Goal: Task Accomplishment & Management: Complete application form

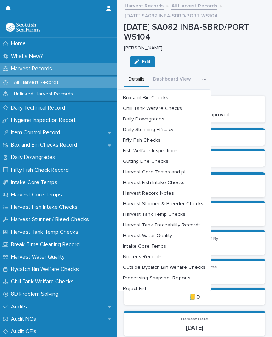
click at [166, 234] on span "Harvest Water Quality" at bounding box center [147, 235] width 49 height 5
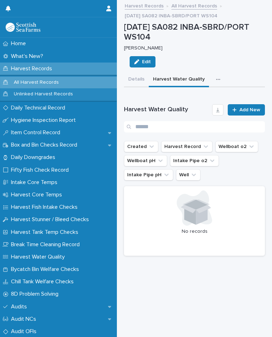
click at [256, 101] on div "Loading... Saving… Harvest Water Quality Add New Created Harvest Record Wellboa…" at bounding box center [194, 179] width 141 height 166
click at [249, 110] on span "Add New" at bounding box center [249, 110] width 21 height 5
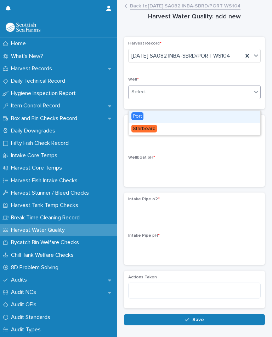
click at [148, 114] on div "Port" at bounding box center [194, 117] width 132 height 12
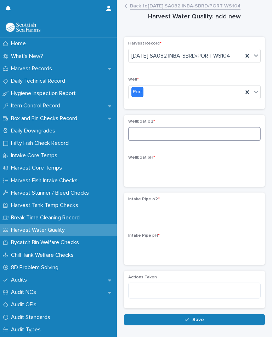
click at [157, 141] on input at bounding box center [194, 134] width 132 height 14
type input "*****"
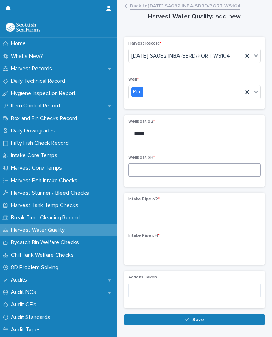
click at [161, 177] on input at bounding box center [194, 170] width 132 height 14
type input "***"
click at [204, 199] on div "Harvest Record * 14-10-2025 SA082 INBA-SBRD/PORT WS104 Well * Port Wellboat o2 …" at bounding box center [194, 173] width 141 height 272
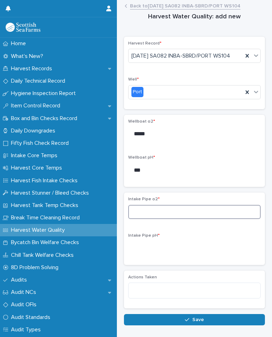
click at [160, 219] on input at bounding box center [194, 212] width 132 height 14
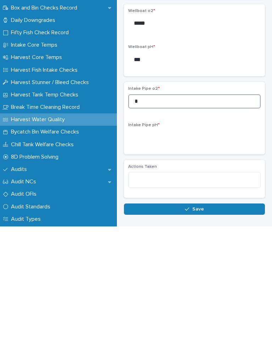
type input "*"
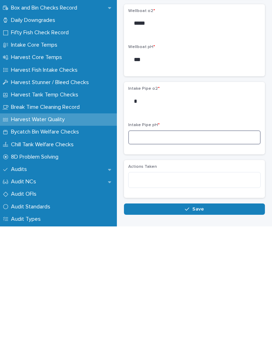
click at [159, 241] on input at bounding box center [194, 248] width 132 height 14
type input "*"
click at [200, 318] on span "Save" at bounding box center [198, 320] width 12 height 5
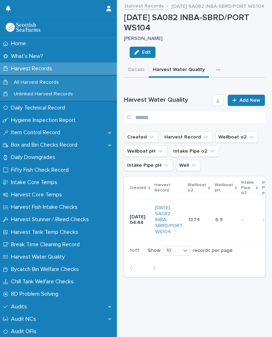
click at [216, 70] on icon "button" at bounding box center [218, 70] width 4 height 1
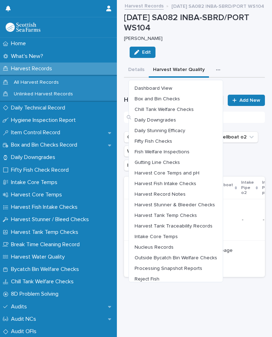
click at [197, 203] on span "Harvest Stunner & Bleeder Checks" at bounding box center [174, 205] width 80 height 5
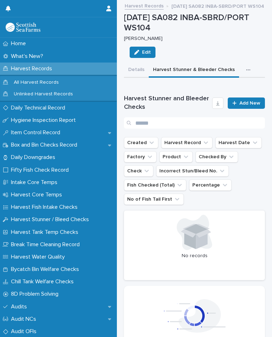
click at [244, 106] on link "Add New" at bounding box center [245, 103] width 37 height 11
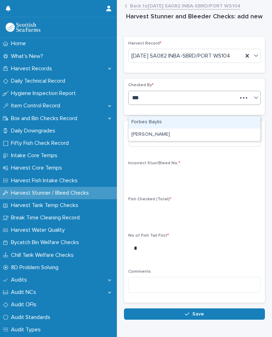
click at [167, 136] on div "[PERSON_NAME]" at bounding box center [194, 135] width 132 height 12
type input "***"
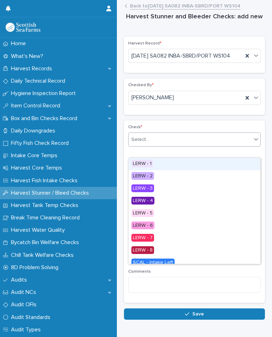
click at [157, 167] on div "LERW - 1" at bounding box center [194, 164] width 132 height 12
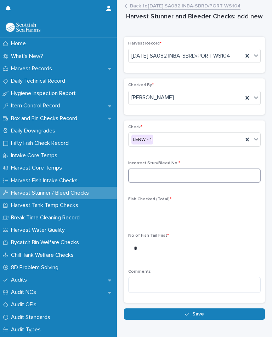
click at [165, 183] on input at bounding box center [194, 176] width 132 height 14
type input "*"
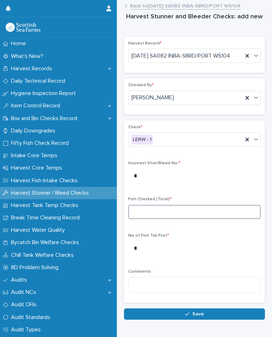
click at [168, 216] on input at bounding box center [194, 212] width 132 height 14
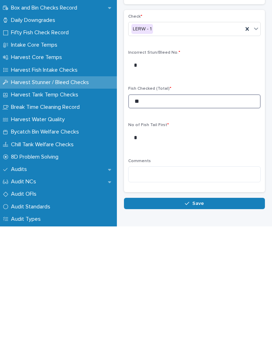
type input "**"
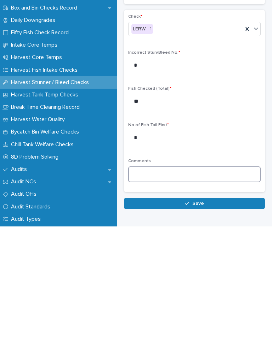
click at [165, 277] on textarea at bounding box center [194, 285] width 132 height 16
type textarea "**********"
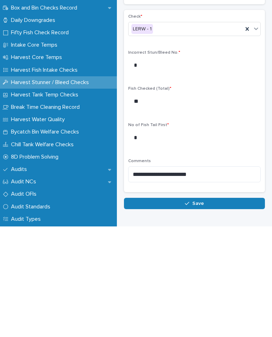
click at [198, 309] on button "Save" at bounding box center [194, 314] width 141 height 11
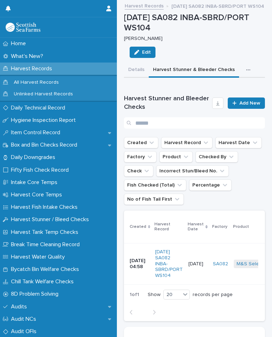
click at [243, 101] on span "Add New" at bounding box center [249, 103] width 21 height 5
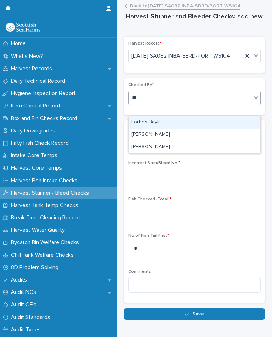
click at [166, 147] on div "[PERSON_NAME]" at bounding box center [194, 147] width 132 height 12
type input "**"
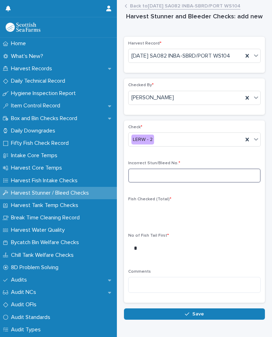
click at [163, 183] on input at bounding box center [194, 176] width 132 height 14
type input "*"
click at [166, 202] on div "Check * LERW - 2 Incorrect Stun/Bleed No. * * Fish Checked (Total) * No of Fish…" at bounding box center [194, 212] width 132 height 174
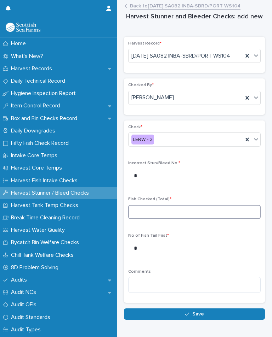
click at [159, 219] on input at bounding box center [194, 212] width 132 height 14
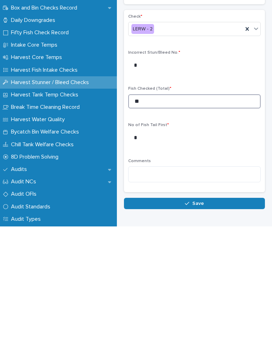
type input "**"
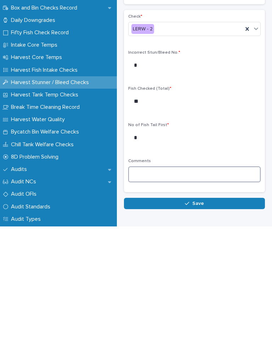
click at [164, 277] on textarea at bounding box center [194, 285] width 132 height 16
type textarea "**********"
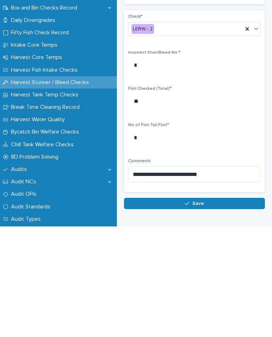
click at [201, 309] on button "Save" at bounding box center [194, 314] width 141 height 11
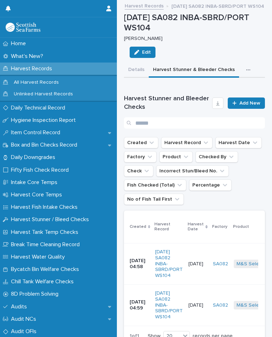
click at [244, 104] on link "Add New" at bounding box center [245, 103] width 37 height 11
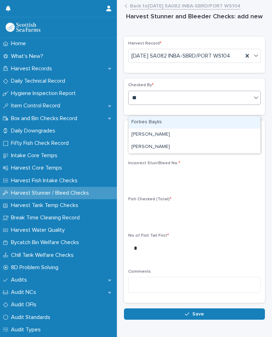
click at [167, 146] on div "[PERSON_NAME]" at bounding box center [194, 147] width 132 height 12
type input "**"
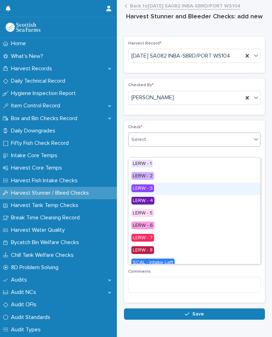
click at [157, 187] on div "LERW - 3" at bounding box center [194, 189] width 132 height 12
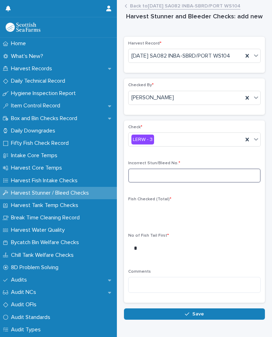
click at [172, 183] on input at bounding box center [194, 176] width 132 height 14
type input "*"
click at [150, 214] on div "Fish Checked (Total) *" at bounding box center [194, 211] width 132 height 28
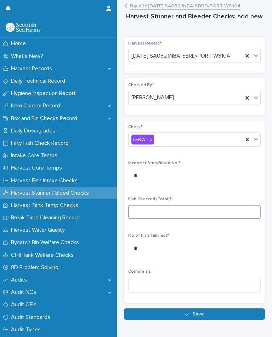
click at [143, 219] on input at bounding box center [194, 212] width 132 height 14
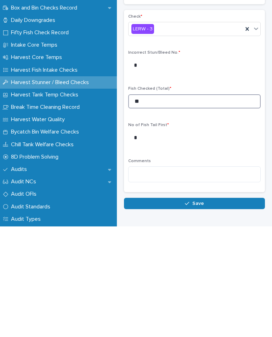
type input "**"
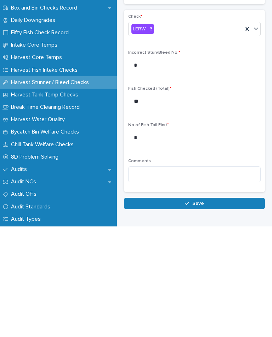
click at [207, 309] on button "Save" at bounding box center [194, 314] width 141 height 11
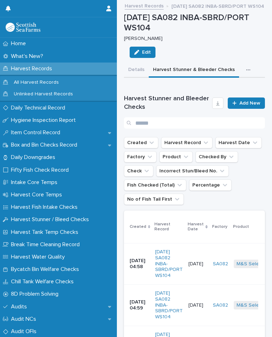
click at [247, 98] on link "Add New" at bounding box center [245, 103] width 37 height 11
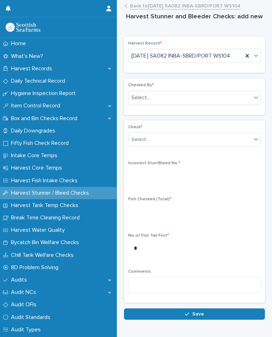
scroll to position [18, 0]
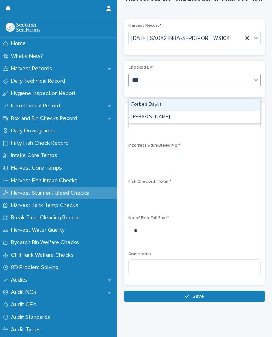
click at [165, 119] on div "[PERSON_NAME]" at bounding box center [194, 117] width 132 height 12
type input "***"
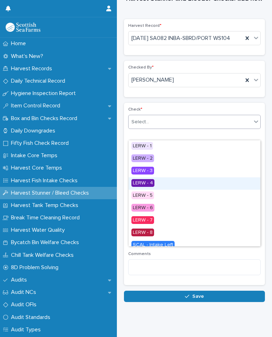
click at [159, 184] on div "LERW - 4" at bounding box center [194, 184] width 132 height 12
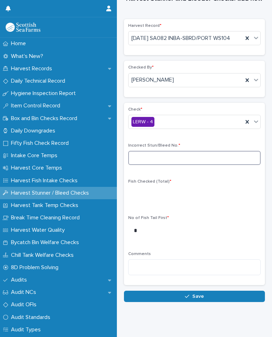
click at [173, 165] on input at bounding box center [194, 158] width 132 height 14
type input "*"
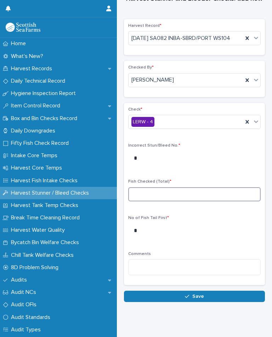
click at [161, 202] on input at bounding box center [194, 194] width 132 height 14
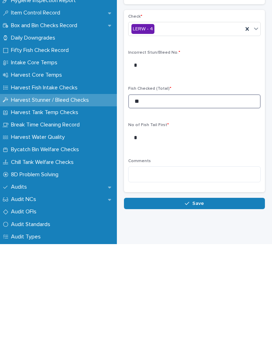
type input "**"
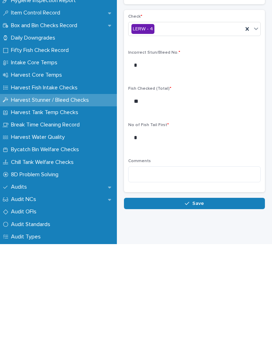
click at [204, 291] on button "Save" at bounding box center [194, 296] width 141 height 11
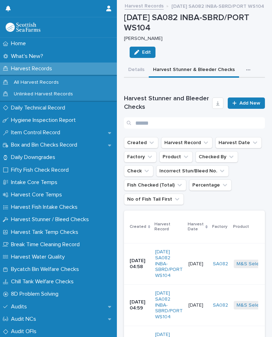
click at [247, 103] on span "Add New" at bounding box center [249, 103] width 21 height 5
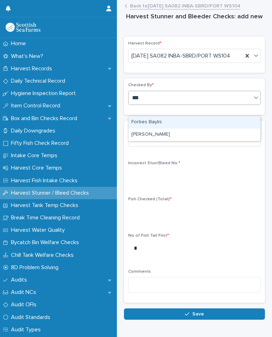
click at [168, 130] on div "[PERSON_NAME]" at bounding box center [194, 135] width 132 height 12
type input "***"
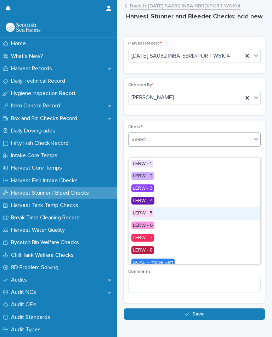
click at [160, 213] on div "LERW - 5" at bounding box center [194, 214] width 132 height 12
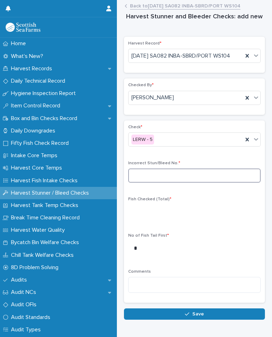
click at [169, 183] on input at bounding box center [194, 176] width 132 height 14
type input "*"
click at [176, 207] on div "Check * LERW - 5 Incorrect Stun/Bleed No. * * Fish Checked (Total) * No of Fish…" at bounding box center [194, 212] width 132 height 174
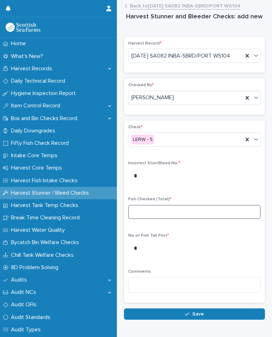
click at [158, 219] on input at bounding box center [194, 212] width 132 height 14
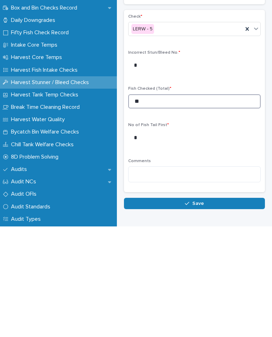
type input "**"
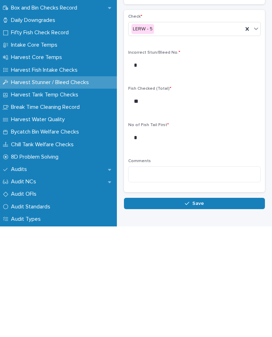
click at [193, 312] on span "Save" at bounding box center [198, 314] width 12 height 5
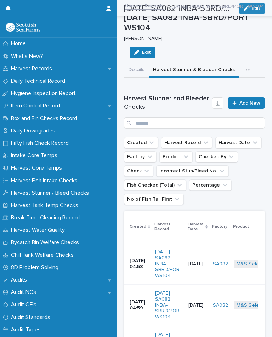
click at [242, 99] on link "Add New" at bounding box center [245, 103] width 37 height 11
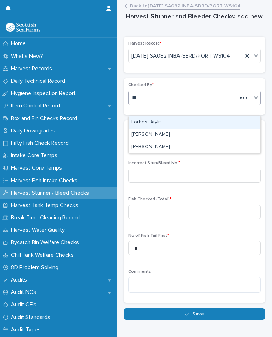
click at [165, 144] on div "[PERSON_NAME]" at bounding box center [194, 147] width 132 height 12
type input "**"
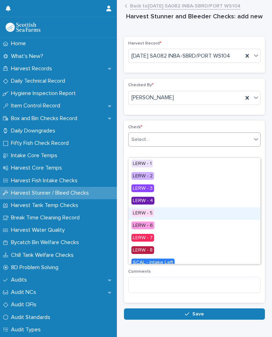
click at [157, 212] on div "LERW - 5" at bounding box center [194, 214] width 132 height 12
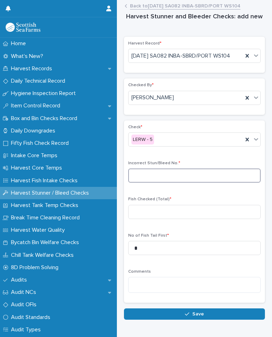
click at [173, 183] on input at bounding box center [194, 176] width 132 height 14
type input "*"
click at [165, 202] on span "Fish Checked (Total) *" at bounding box center [149, 199] width 43 height 4
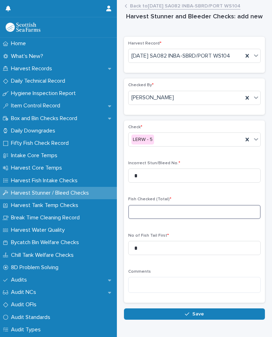
click at [163, 219] on input at bounding box center [194, 212] width 132 height 14
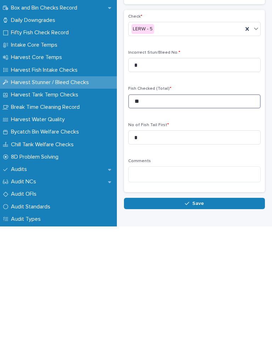
type input "**"
click at [201, 309] on button "Save" at bounding box center [194, 314] width 141 height 11
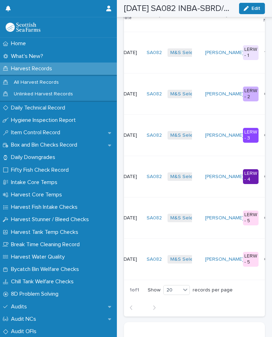
scroll to position [0, 68]
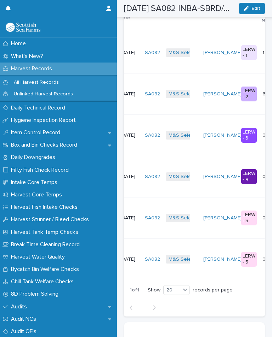
click at [242, 252] on div "LERW - 5" at bounding box center [249, 259] width 16 height 15
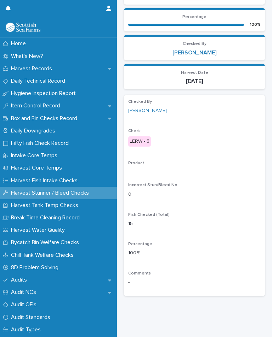
scroll to position [164, 0]
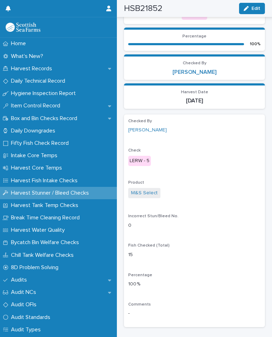
click at [252, 11] on button "Edit" at bounding box center [252, 8] width 26 height 11
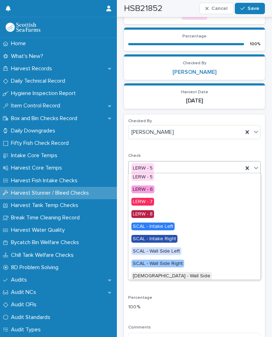
scroll to position [53, 0]
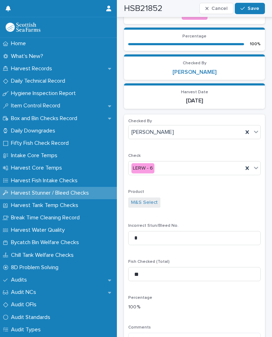
click at [253, 10] on span "Save" at bounding box center [253, 8] width 12 height 5
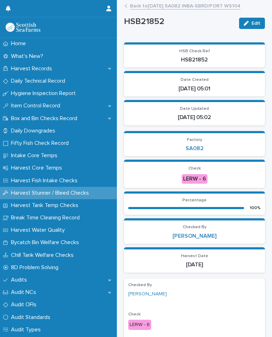
scroll to position [0, 0]
click at [175, 6] on link "Back to 14-10-2025 SA082 INBA-SBRD/PORT WS104" at bounding box center [185, 5] width 110 height 8
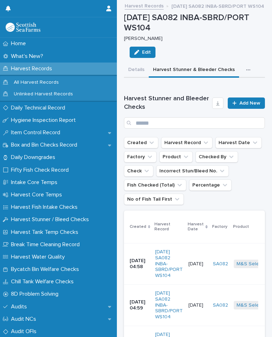
click at [255, 98] on link "Add New" at bounding box center [245, 103] width 37 height 11
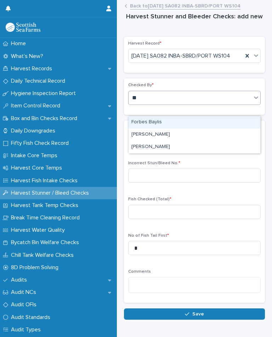
click at [165, 150] on div "[PERSON_NAME]" at bounding box center [194, 147] width 132 height 12
type input "**"
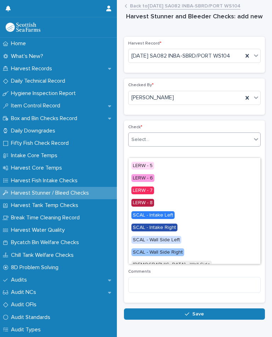
scroll to position [47, 0]
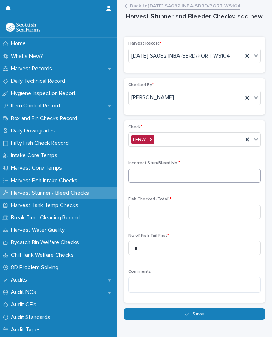
click at [173, 183] on input at bounding box center [194, 176] width 132 height 14
type input "*"
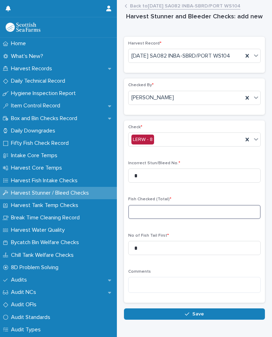
click at [157, 219] on input at bounding box center [194, 212] width 132 height 14
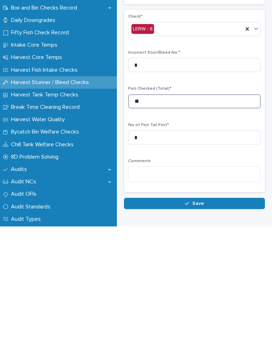
type input "**"
click at [205, 309] on button "Save" at bounding box center [194, 314] width 141 height 11
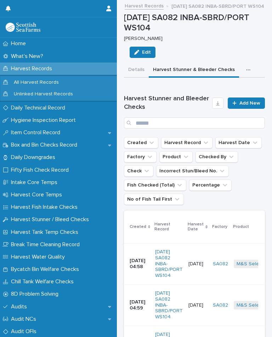
click at [252, 101] on span "Add New" at bounding box center [249, 103] width 21 height 5
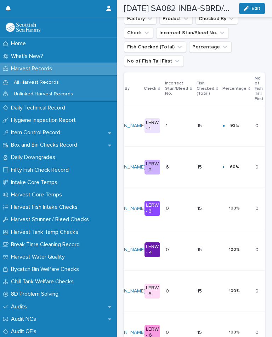
scroll to position [0, 164]
click at [201, 164] on p at bounding box center [205, 167] width 16 height 6
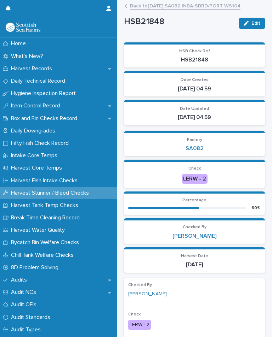
click at [205, 7] on link "Back to 14-10-2025 SA082 INBA-SBRD/PORT WS104" at bounding box center [185, 5] width 110 height 8
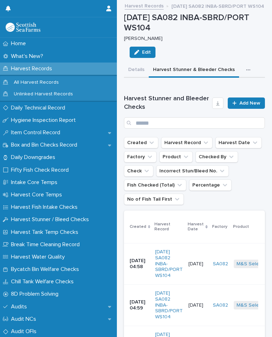
click at [246, 69] on icon "button" at bounding box center [248, 70] width 4 height 5
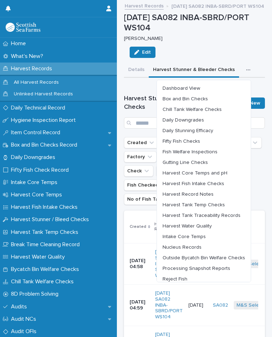
click at [208, 181] on span "Harvest Fish Intake Checks" at bounding box center [193, 183] width 62 height 5
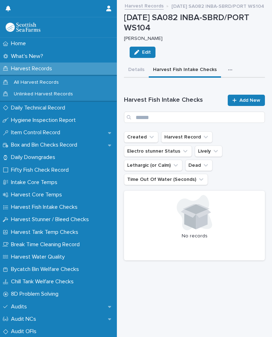
click at [244, 98] on span "Add New" at bounding box center [249, 100] width 21 height 5
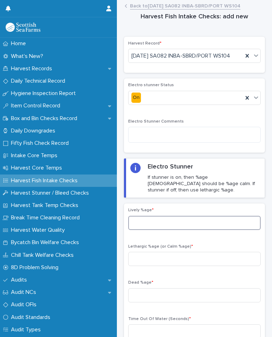
click at [170, 223] on input at bounding box center [194, 223] width 132 height 14
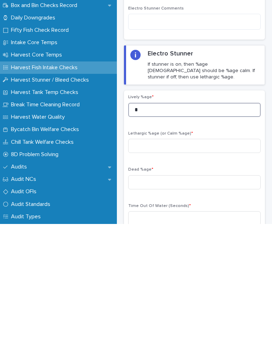
type input "*"
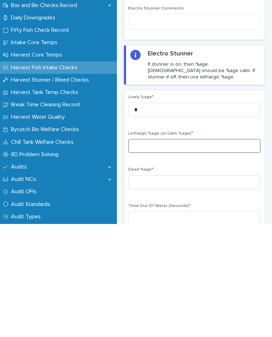
click at [156, 252] on input at bounding box center [194, 259] width 132 height 14
type input "***"
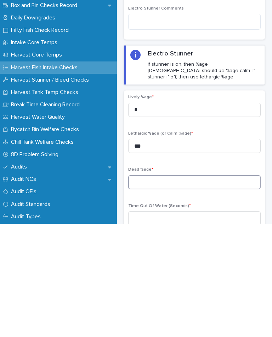
click at [153, 289] on input at bounding box center [194, 296] width 132 height 14
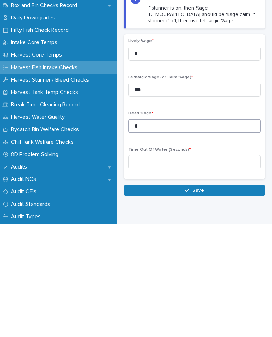
scroll to position [56, 0]
type input "*"
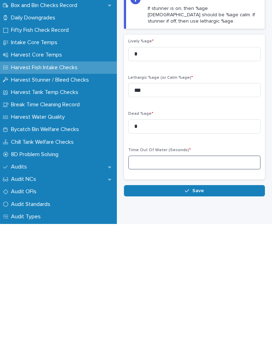
click at [173, 269] on input at bounding box center [194, 276] width 132 height 14
type input "**"
click at [198, 302] on span "Save" at bounding box center [198, 304] width 12 height 5
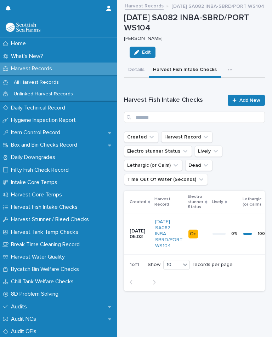
click at [228, 70] on icon "button" at bounding box center [230, 70] width 4 height 5
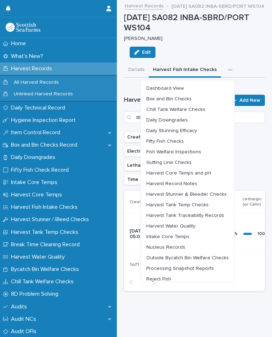
click at [209, 192] on span "Harvest Stunner & Bleeder Checks" at bounding box center [186, 194] width 80 height 5
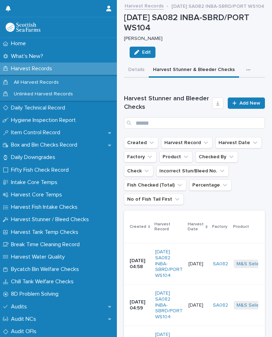
click at [245, 106] on link "Add New" at bounding box center [245, 103] width 37 height 11
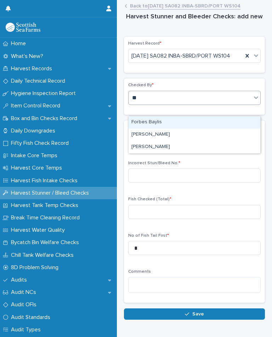
click at [168, 144] on div "[PERSON_NAME]" at bounding box center [194, 147] width 132 height 12
type input "**"
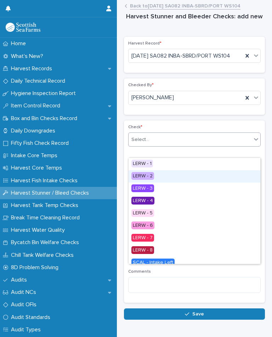
click at [157, 177] on div "LERW - 2" at bounding box center [194, 176] width 132 height 12
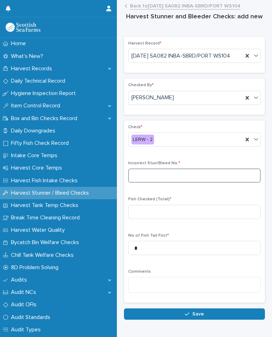
click at [167, 183] on input at bounding box center [194, 176] width 132 height 14
type input "*"
click at [149, 214] on div "Fish Checked (Total) *" at bounding box center [194, 211] width 132 height 28
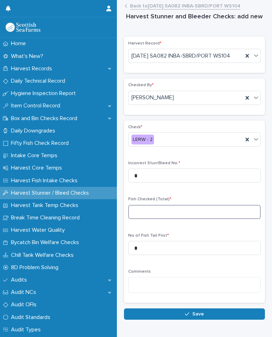
click at [147, 219] on input at bounding box center [194, 212] width 132 height 14
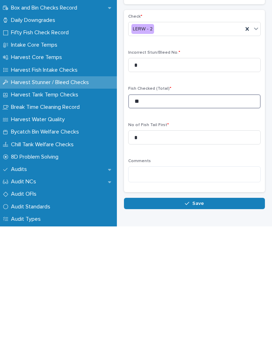
type input "**"
click at [203, 312] on span "Save" at bounding box center [198, 314] width 12 height 5
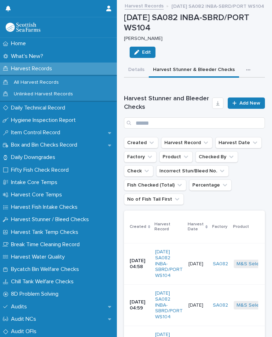
click at [246, 70] on div "button" at bounding box center [249, 70] width 7 height 5
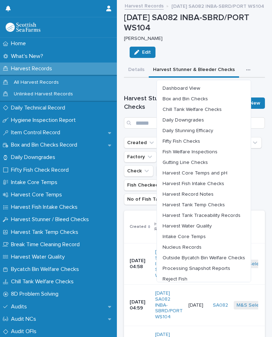
click at [206, 109] on span "Chill Tank Welfare Checks" at bounding box center [191, 109] width 59 height 5
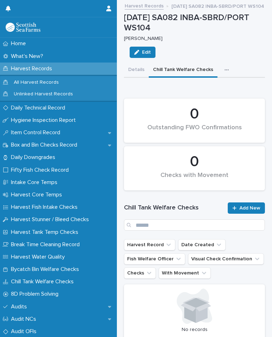
click at [251, 207] on span "Add New" at bounding box center [249, 208] width 21 height 5
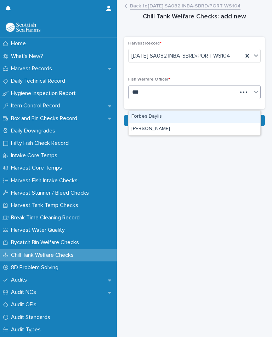
click at [168, 128] on div "[PERSON_NAME]" at bounding box center [194, 129] width 132 height 12
type input "***"
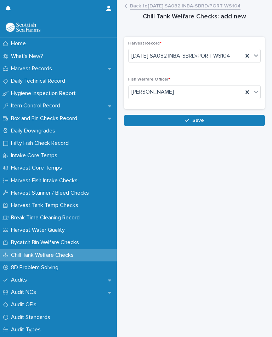
click at [204, 126] on button "Save" at bounding box center [194, 120] width 141 height 11
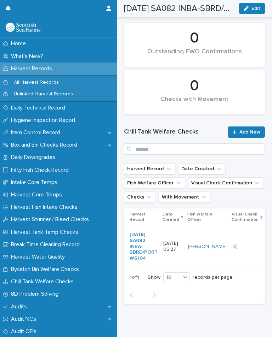
scroll to position [76, 0]
click at [232, 250] on div at bounding box center [246, 247] width 29 height 5
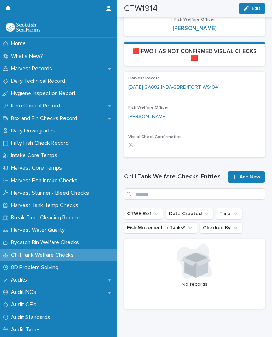
scroll to position [178, 0]
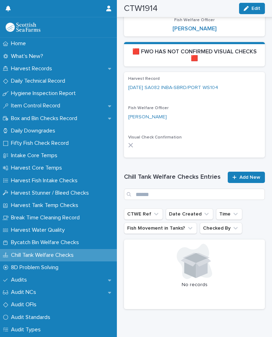
click at [245, 175] on span "Add New" at bounding box center [249, 177] width 21 height 5
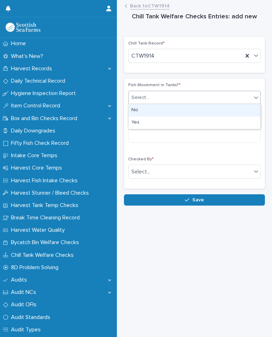
click at [139, 108] on div "No" at bounding box center [194, 110] width 132 height 12
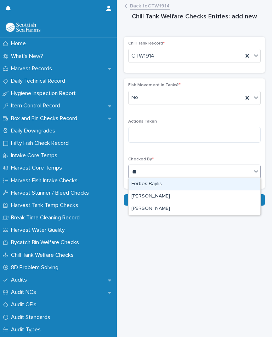
click at [164, 210] on div "[PERSON_NAME]" at bounding box center [194, 209] width 132 height 12
type input "**"
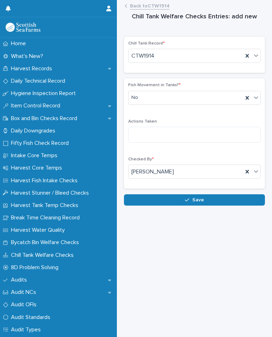
click at [199, 198] on span "Save" at bounding box center [198, 200] width 12 height 5
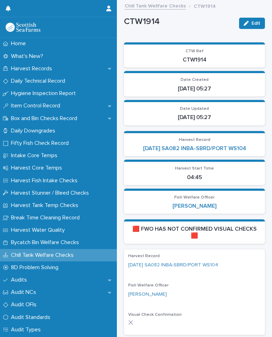
click at [229, 147] on link "[DATE] SA082 INBA-SBRD/PORT WS104" at bounding box center [194, 148] width 103 height 7
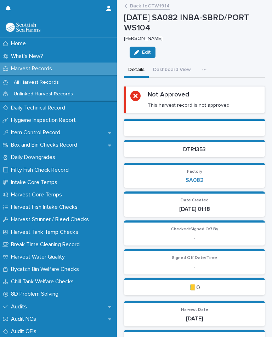
click at [205, 69] on div "button" at bounding box center [205, 70] width 7 height 5
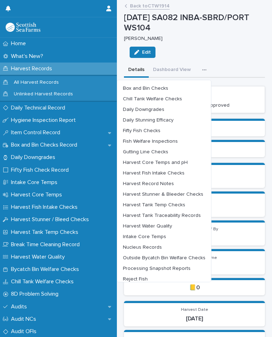
click at [168, 203] on span "Harvest Tank Temp Checks" at bounding box center [154, 205] width 62 height 5
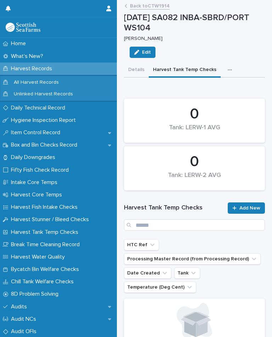
click at [247, 203] on link "Add New" at bounding box center [245, 208] width 37 height 11
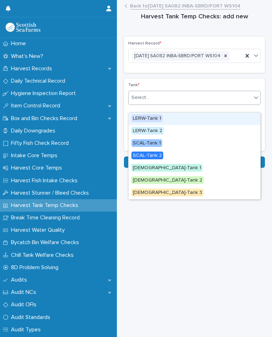
click at [150, 117] on span "LERW-Tank 1" at bounding box center [146, 119] width 31 height 8
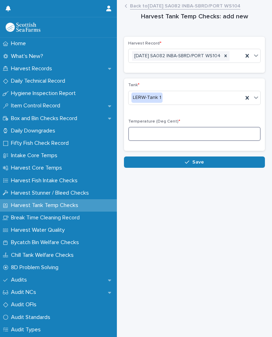
click at [173, 139] on input at bounding box center [194, 134] width 132 height 14
type input "*"
click at [200, 165] on span "Save" at bounding box center [198, 162] width 12 height 5
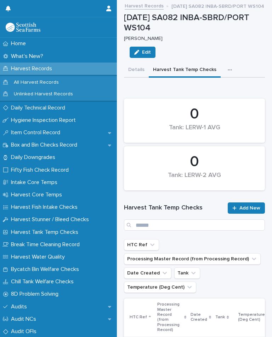
click at [230, 66] on button "button" at bounding box center [231, 70] width 16 height 14
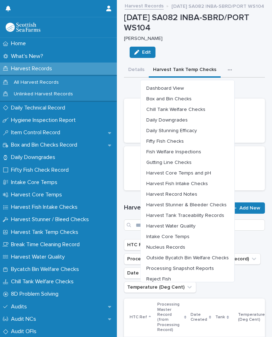
click at [214, 257] on span "Outside Bycatch Bin Welfare Checks" at bounding box center [187, 258] width 82 height 5
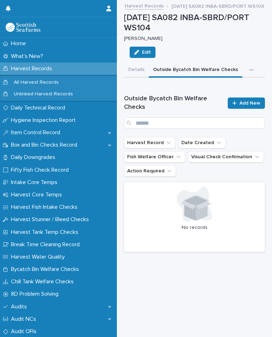
click at [257, 98] on link "Add New" at bounding box center [245, 103] width 37 height 11
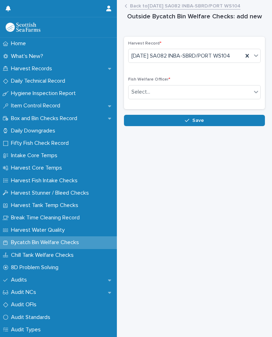
click at [184, 95] on div "Fish Welfare Officer * Select..." at bounding box center [194, 91] width 132 height 28
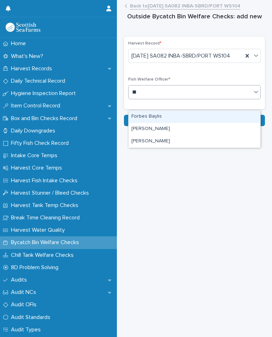
click at [165, 138] on div "[PERSON_NAME]" at bounding box center [194, 141] width 132 height 12
type input "**"
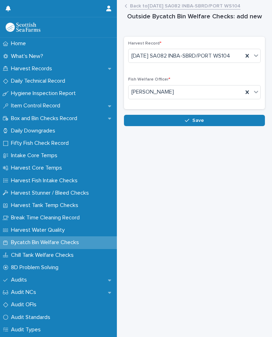
click at [189, 122] on icon "button" at bounding box center [187, 120] width 4 height 3
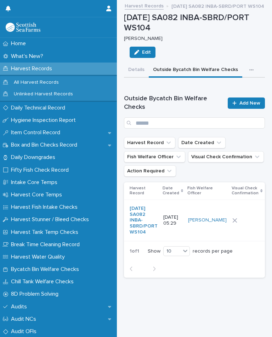
click at [233, 222] on div at bounding box center [246, 220] width 29 height 5
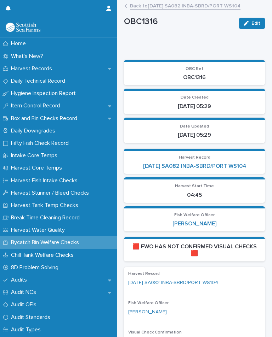
click at [190, 8] on link "Back to 14-10-2025 SA082 INBA-SBRD/PORT WS104" at bounding box center [185, 5] width 110 height 8
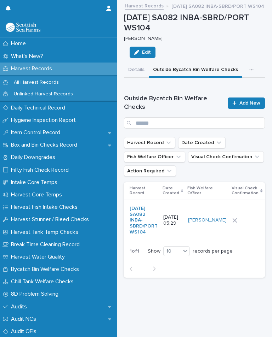
click at [236, 220] on div at bounding box center [246, 220] width 29 height 11
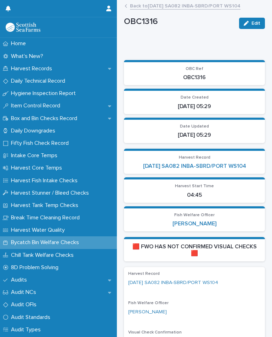
click at [233, 225] on div "[PERSON_NAME]" at bounding box center [194, 224] width 132 height 7
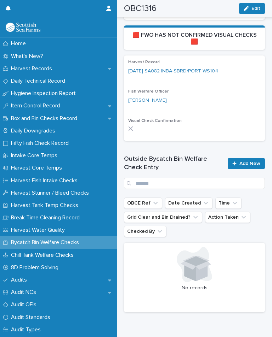
scroll to position [215, 0]
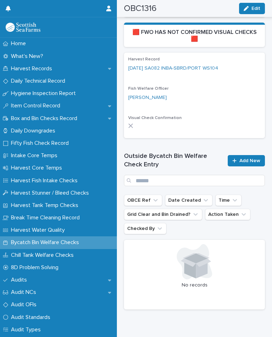
click at [245, 158] on span "Add New" at bounding box center [249, 160] width 21 height 5
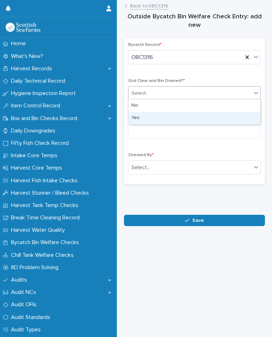
click at [149, 118] on div "Yes" at bounding box center [194, 118] width 132 height 12
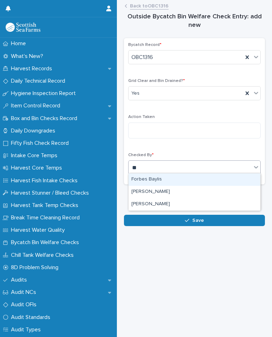
type input "**"
click at [163, 204] on div "[PERSON_NAME]" at bounding box center [194, 204] width 132 height 12
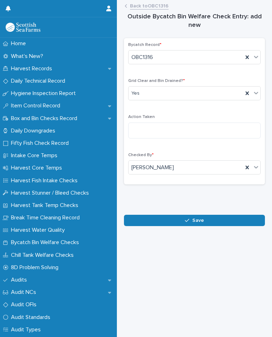
click at [199, 211] on div at bounding box center [194, 206] width 137 height 14
click at [192, 220] on div "button" at bounding box center [188, 220] width 7 height 5
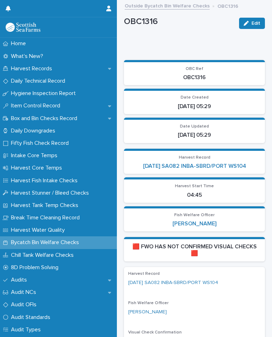
click at [244, 163] on link "[DATE] SA082 INBA-SBRD/PORT WS104" at bounding box center [194, 166] width 103 height 7
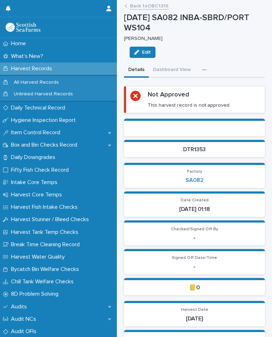
click at [201, 66] on button "button" at bounding box center [206, 70] width 16 height 14
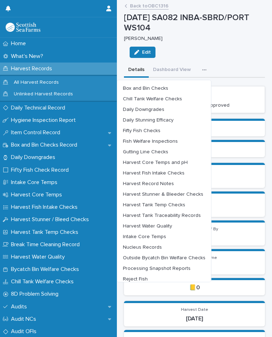
click at [162, 226] on span "Harvest Water Quality" at bounding box center [147, 226] width 49 height 5
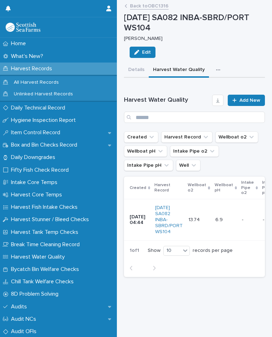
click at [245, 219] on p at bounding box center [249, 220] width 15 height 6
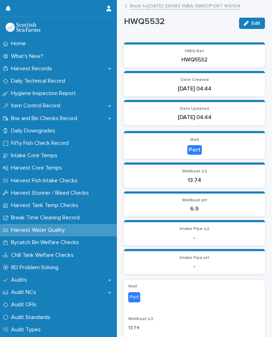
click at [255, 24] on span "Edit" at bounding box center [255, 23] width 9 height 5
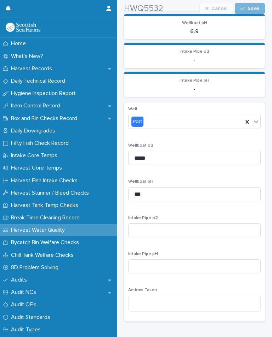
scroll to position [180, 0]
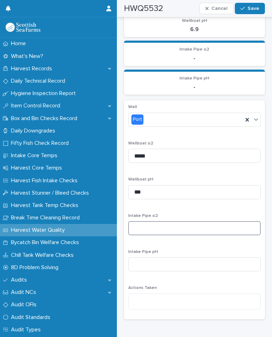
click at [173, 221] on input at bounding box center [194, 228] width 132 height 14
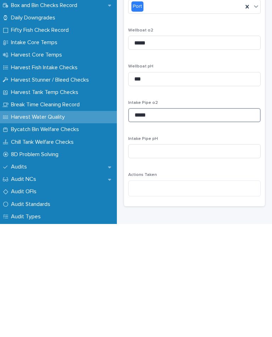
type input "*****"
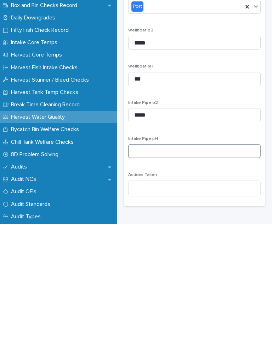
click at [165, 257] on input at bounding box center [194, 264] width 132 height 14
type input "****"
click at [211, 286] on p "Actions Taken" at bounding box center [194, 288] width 132 height 5
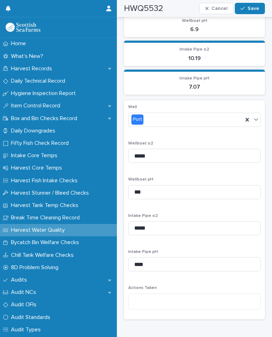
click at [252, 11] on span "Save" at bounding box center [253, 8] width 12 height 5
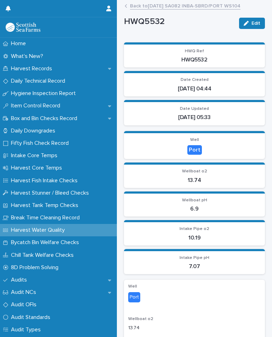
scroll to position [0, 0]
click at [215, 5] on link "Back to 14-10-2025 SA082 INBA-SBRD/PORT WS104" at bounding box center [185, 5] width 110 height 8
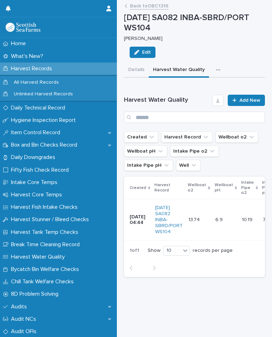
click at [215, 63] on button "button" at bounding box center [219, 70] width 16 height 14
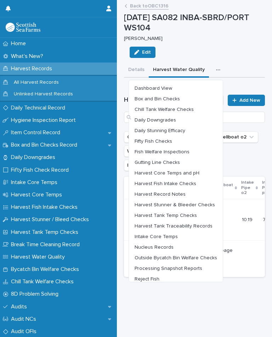
click at [194, 172] on span "Harvest Core Temps and pH" at bounding box center [166, 173] width 65 height 5
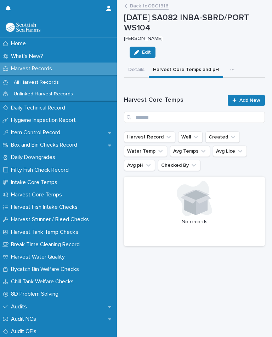
click at [242, 98] on span "Add New" at bounding box center [249, 100] width 21 height 5
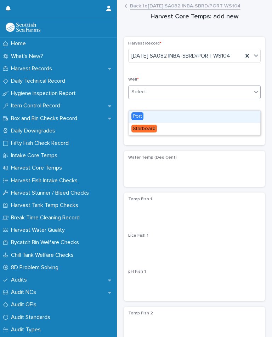
click at [143, 118] on div "Port" at bounding box center [194, 117] width 132 height 12
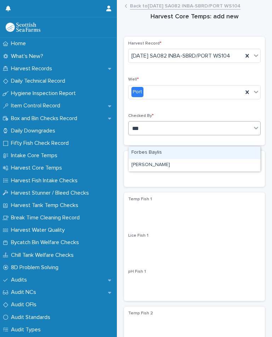
click at [164, 166] on div "[PERSON_NAME]" at bounding box center [194, 165] width 132 height 12
type input "***"
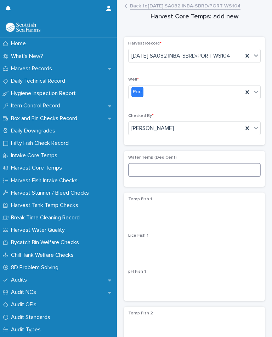
click at [167, 177] on input at bounding box center [194, 170] width 132 height 14
type input "*"
click at [174, 202] on p "Temp Fish 1" at bounding box center [194, 199] width 132 height 5
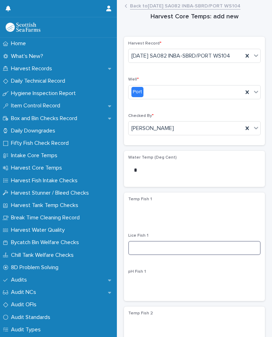
click at [159, 255] on input at bounding box center [194, 248] width 132 height 14
click at [210, 207] on div "Temp Fish 1 Lice Fish 1 pH Fish 1" at bounding box center [194, 247] width 141 height 109
click at [178, 255] on input at bounding box center [194, 248] width 132 height 14
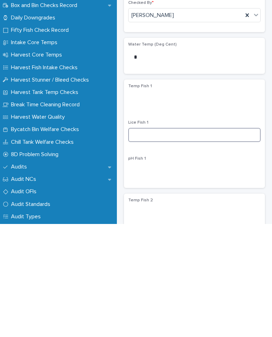
type input "*"
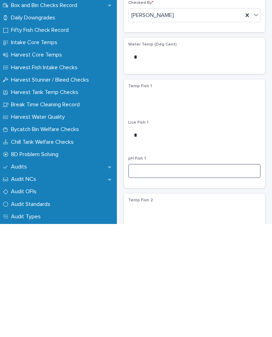
click at [160, 277] on input at bounding box center [194, 284] width 132 height 14
type input "****"
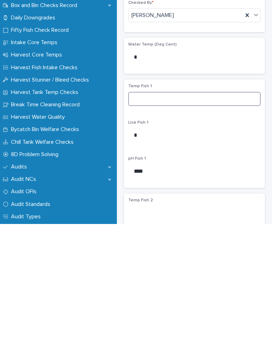
click at [147, 205] on input at bounding box center [194, 212] width 132 height 14
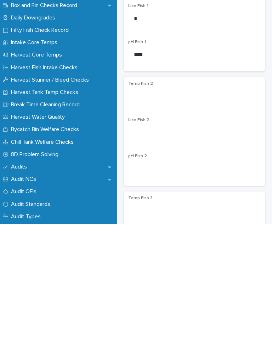
scroll to position [119, 0]
type input "*"
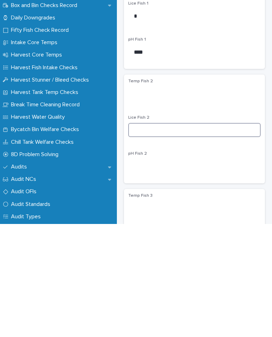
click at [168, 236] on input at bounding box center [194, 243] width 132 height 14
type input "*"
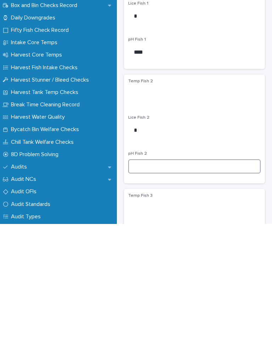
click at [155, 273] on input at bounding box center [194, 280] width 132 height 14
type input "****"
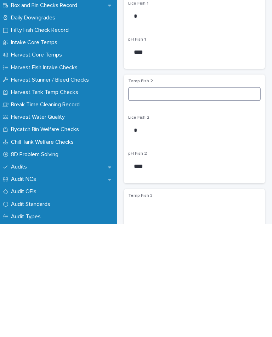
click at [153, 200] on input at bounding box center [194, 207] width 132 height 14
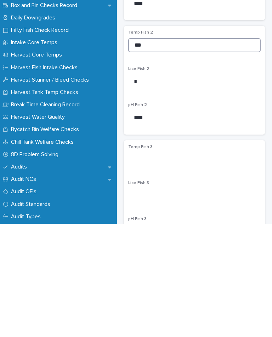
scroll to position [241, 0]
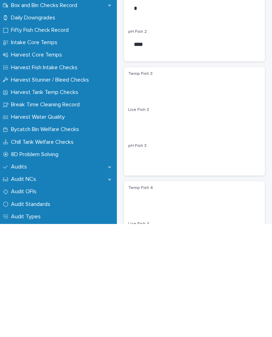
type input "***"
click at [180, 228] on input at bounding box center [194, 235] width 132 height 14
type input "*"
click at [148, 265] on input at bounding box center [194, 272] width 132 height 14
type input "****"
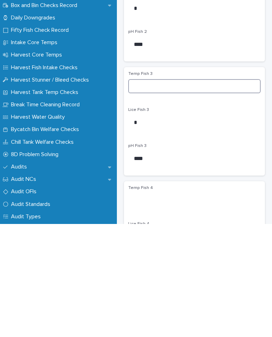
click at [153, 192] on input at bounding box center [194, 199] width 132 height 14
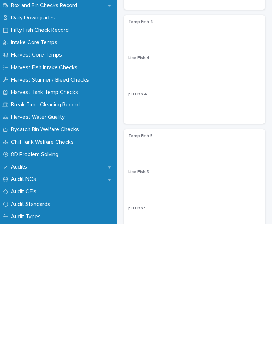
scroll to position [409, 0]
type input "***"
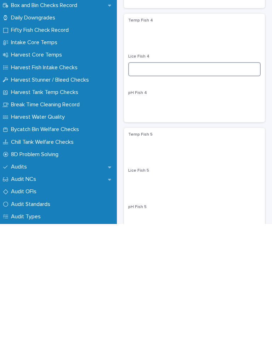
click at [162, 175] on input at bounding box center [194, 182] width 132 height 14
type input "*"
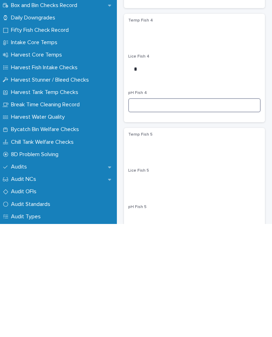
click at [158, 211] on input at bounding box center [194, 218] width 132 height 14
type input "****"
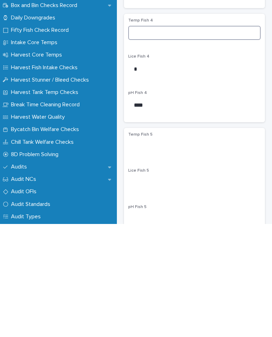
click at [148, 139] on input at bounding box center [194, 146] width 132 height 14
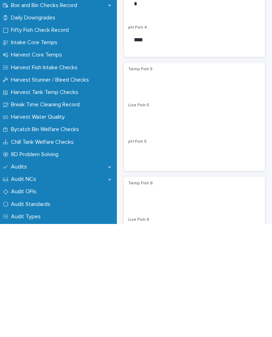
scroll to position [501, 0]
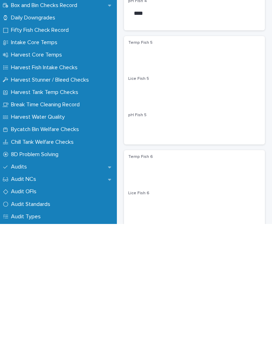
type input "***"
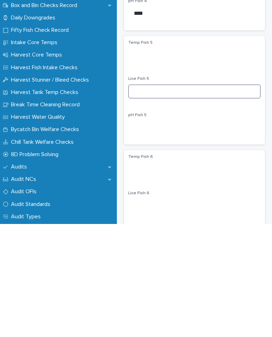
click at [174, 198] on input at bounding box center [194, 205] width 132 height 14
type input "****"
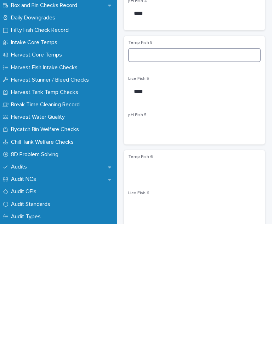
click at [156, 161] on input at bounding box center [194, 168] width 132 height 14
type input "***"
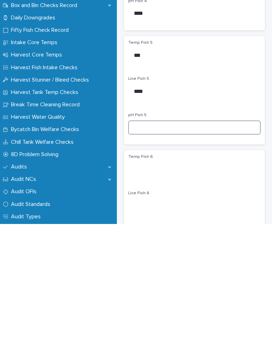
click at [153, 234] on input at bounding box center [194, 241] width 132 height 14
type input "****"
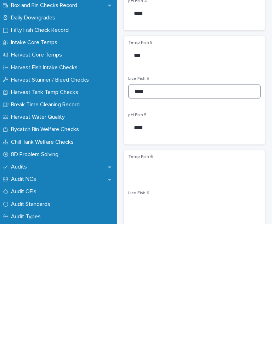
click at [150, 198] on input "****" at bounding box center [194, 205] width 132 height 14
type input "*"
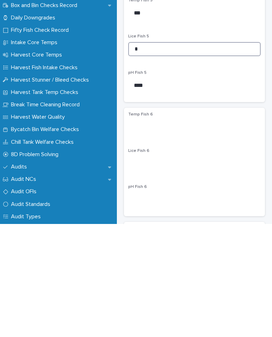
scroll to position [546, 0]
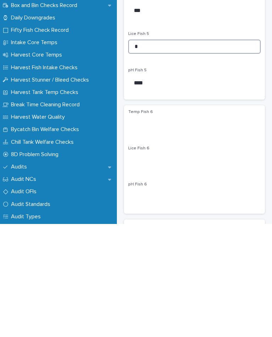
type input "*"
click at [174, 259] on div "Lice Fish 6" at bounding box center [194, 273] width 132 height 28
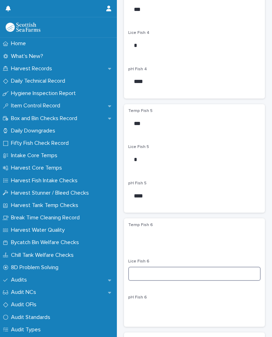
click at [176, 281] on input at bounding box center [194, 274] width 132 height 14
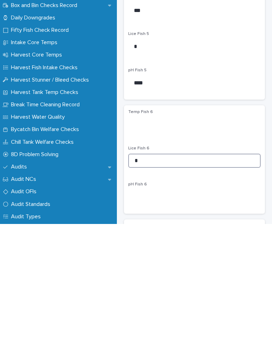
type input "*"
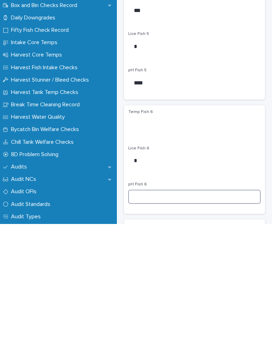
click at [158, 303] on input at bounding box center [194, 310] width 132 height 14
type input "****"
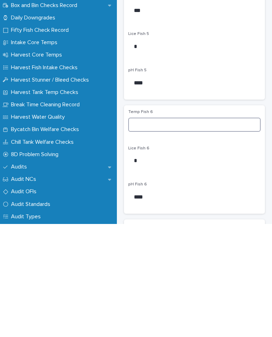
click at [149, 231] on input at bounding box center [194, 238] width 132 height 14
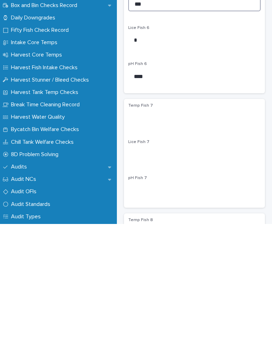
type input "***"
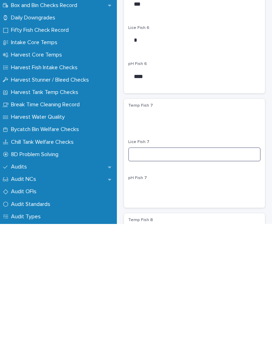
click at [188, 261] on input at bounding box center [194, 268] width 132 height 14
type input "*"
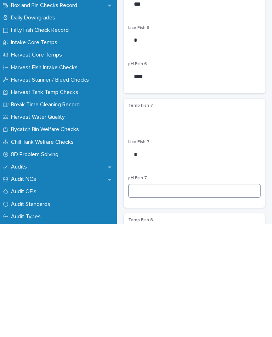
click at [165, 297] on input at bounding box center [194, 304] width 132 height 14
type input "****"
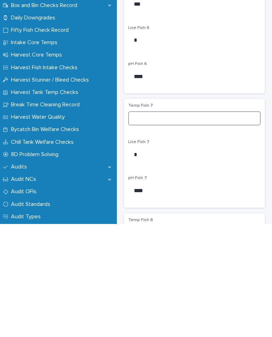
click at [147, 225] on input at bounding box center [194, 232] width 132 height 14
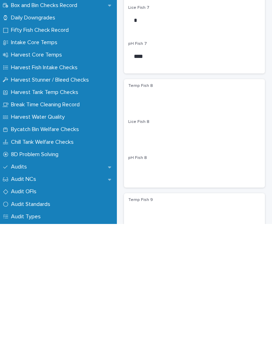
scroll to position [795, 0]
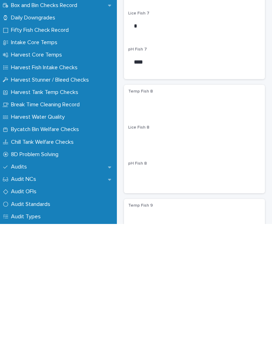
type input "*"
click at [179, 202] on div "Temp Fish 8 Lice Fish 8 pH Fish 8" at bounding box center [194, 252] width 132 height 100
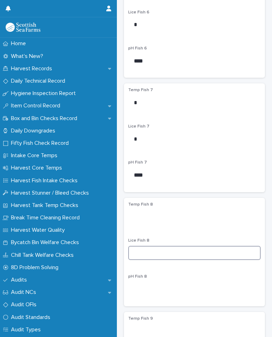
click at [194, 260] on input at bounding box center [194, 253] width 132 height 14
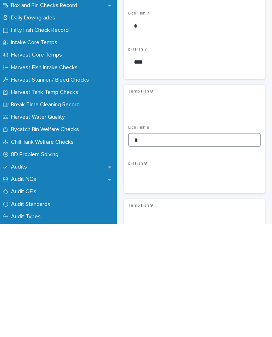
type input "*"
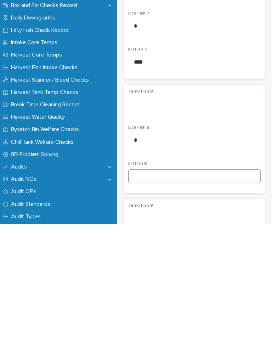
click at [149, 283] on input at bounding box center [194, 290] width 132 height 14
type input "****"
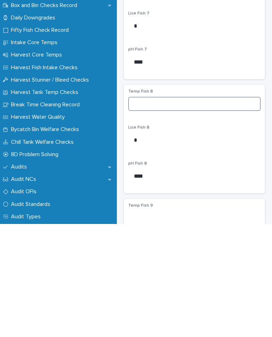
click at [147, 210] on input at bounding box center [194, 217] width 132 height 14
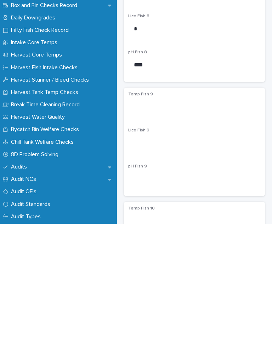
scroll to position [914, 0]
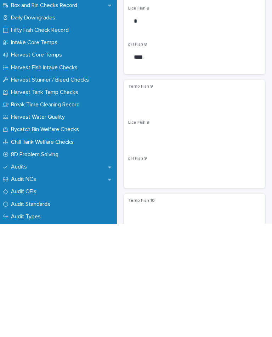
type input "***"
click at [180, 241] on input at bounding box center [194, 248] width 132 height 14
type input "*"
click at [152, 278] on input at bounding box center [194, 285] width 132 height 14
type input "****"
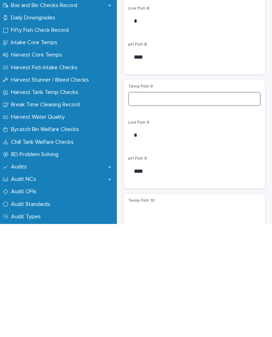
click at [151, 205] on input at bounding box center [194, 212] width 132 height 14
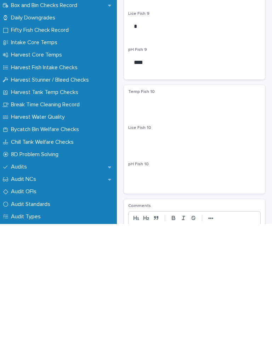
scroll to position [1023, 0]
type input "***"
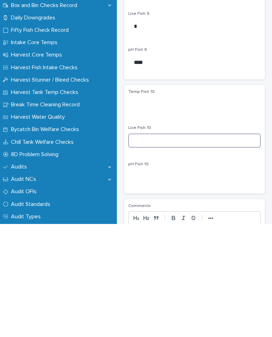
click at [161, 247] on input at bounding box center [194, 254] width 132 height 14
type input "*"
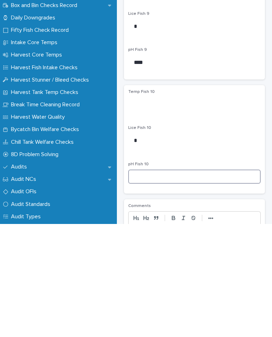
click at [151, 283] on input at bounding box center [194, 290] width 132 height 14
type input "****"
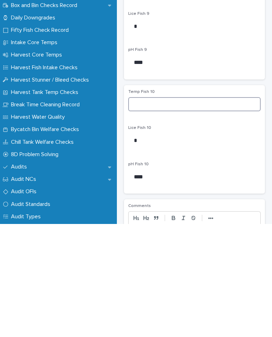
click at [148, 210] on input at bounding box center [194, 217] width 132 height 14
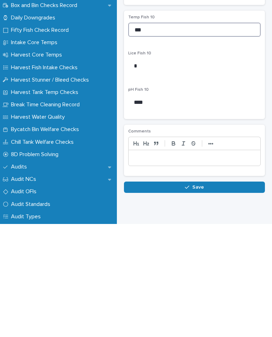
scroll to position [1097, 0]
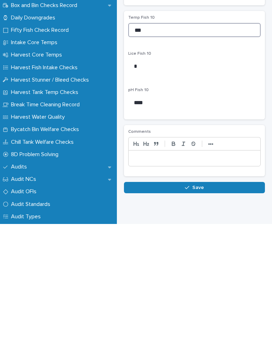
type input "***"
click at [186, 295] on button "Save" at bounding box center [194, 300] width 141 height 11
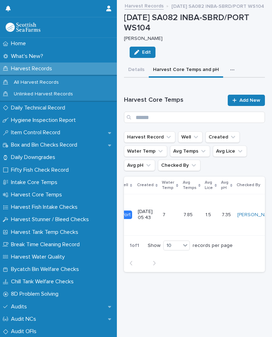
scroll to position [0, 43]
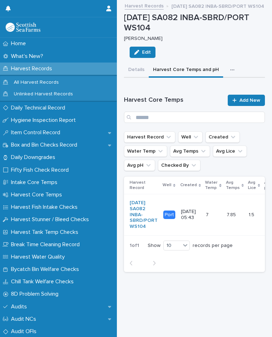
click at [226, 74] on button "button" at bounding box center [234, 70] width 16 height 14
click at [246, 47] on div "[DATE] SA082 INBA-SBRD/PORT WS104 [PERSON_NAME] Edit" at bounding box center [194, 38] width 141 height 50
click at [230, 70] on div "button" at bounding box center [233, 70] width 7 height 5
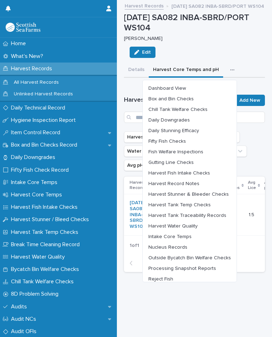
click at [194, 107] on span "Chill Tank Welfare Checks" at bounding box center [177, 109] width 59 height 5
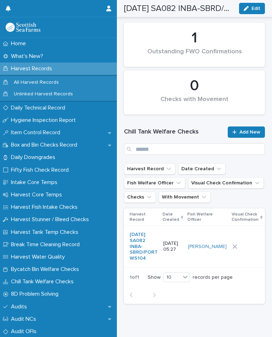
scroll to position [76, 0]
click at [239, 250] on div at bounding box center [246, 247] width 29 height 5
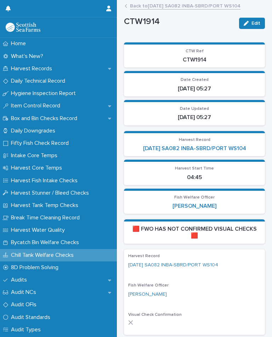
click at [228, 146] on link "[DATE] SA082 INBA-SBRD/PORT WS104" at bounding box center [194, 148] width 103 height 7
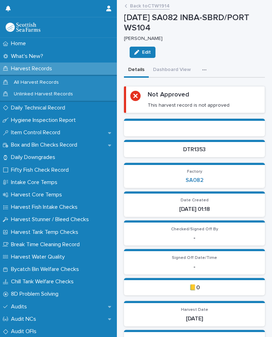
click at [207, 72] on button "button" at bounding box center [206, 70] width 16 height 14
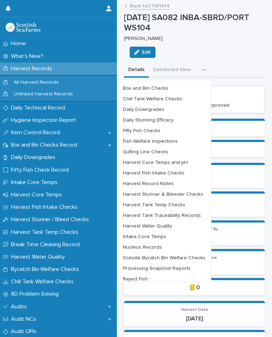
click at [179, 101] on button "Chill Tank Welfare Checks" at bounding box center [164, 99] width 88 height 11
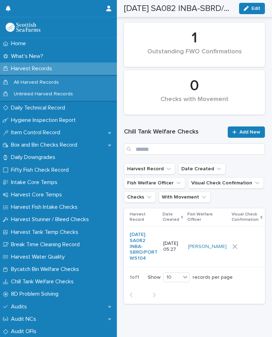
scroll to position [76, 0]
click at [234, 250] on div at bounding box center [246, 247] width 29 height 5
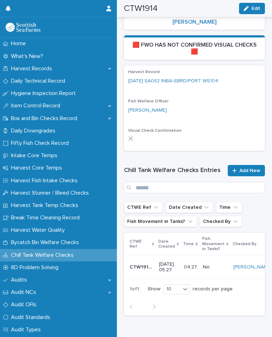
scroll to position [185, 0]
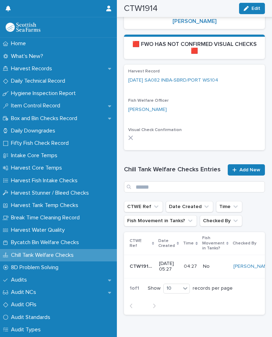
click at [247, 171] on link "Add New" at bounding box center [245, 169] width 37 height 11
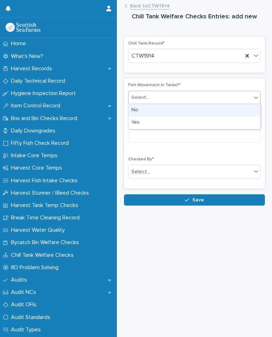
click at [142, 110] on div "No" at bounding box center [194, 110] width 132 height 12
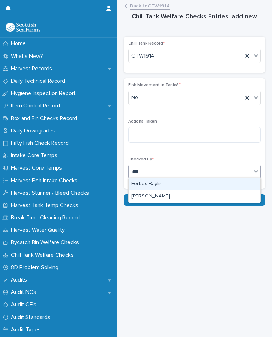
type input "***"
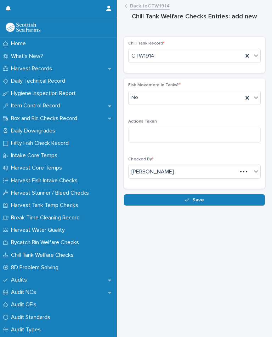
click at [200, 194] on button "Save" at bounding box center [194, 199] width 141 height 11
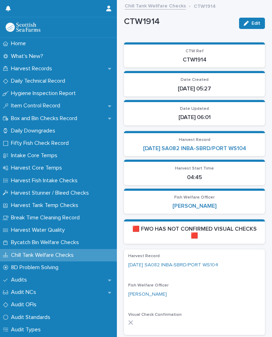
click at [222, 149] on link "[DATE] SA082 INBA-SBRD/PORT WS104" at bounding box center [194, 148] width 103 height 7
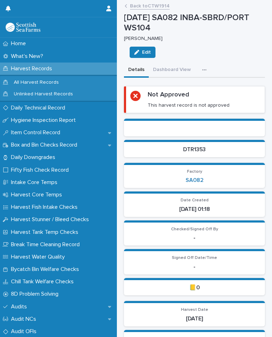
click at [204, 56] on div "[DATE] SA082 INBA-SBRD/PORT WS104 [PERSON_NAME] Edit" at bounding box center [194, 38] width 141 height 50
click at [209, 70] on button "button" at bounding box center [206, 70] width 16 height 14
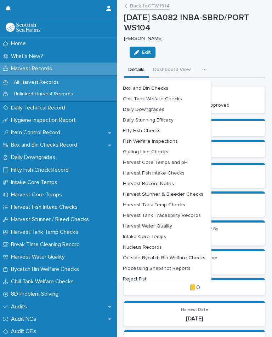
click at [173, 200] on button "Harvest Tank Temp Checks" at bounding box center [164, 205] width 88 height 11
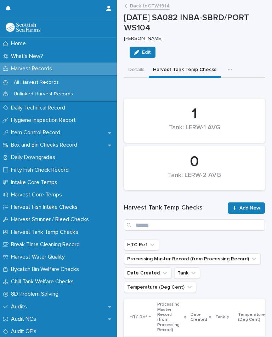
click at [242, 208] on span "Add New" at bounding box center [249, 208] width 21 height 5
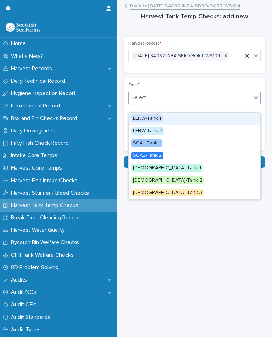
click at [155, 116] on span "LERW-Tank 1" at bounding box center [146, 119] width 31 height 8
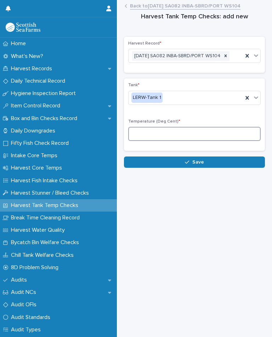
click at [168, 141] on input at bounding box center [194, 134] width 132 height 14
type input "*"
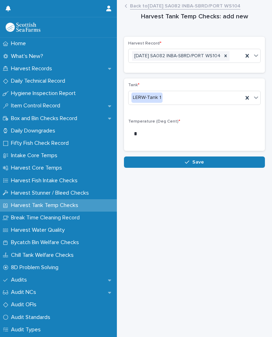
click at [202, 165] on span "Save" at bounding box center [198, 162] width 12 height 5
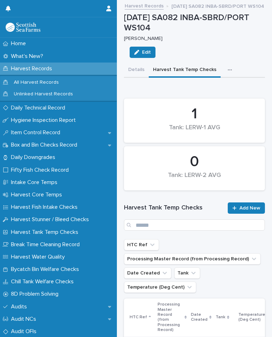
click at [223, 63] on button "button" at bounding box center [231, 70] width 16 height 14
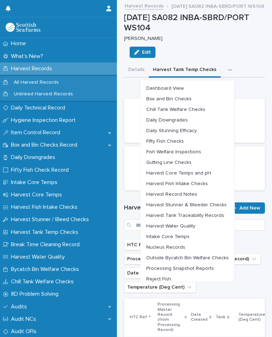
click at [209, 254] on button "Outside Bycatch Bin Welfare Checks" at bounding box center [187, 258] width 88 height 11
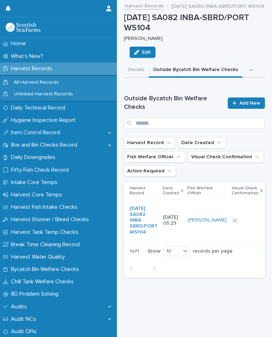
click at [232, 223] on div at bounding box center [246, 220] width 29 height 5
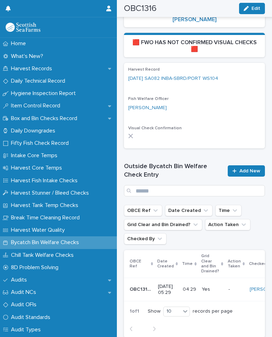
scroll to position [204, 0]
click at [248, 169] on span "Add New" at bounding box center [249, 171] width 21 height 5
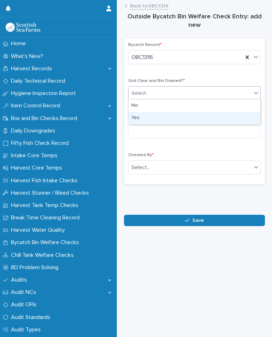
click at [141, 118] on div "Yes" at bounding box center [194, 118] width 132 height 12
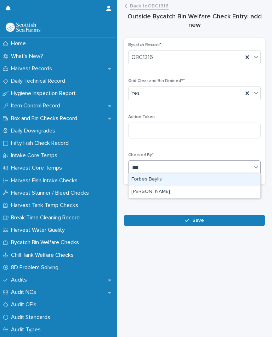
type input "***"
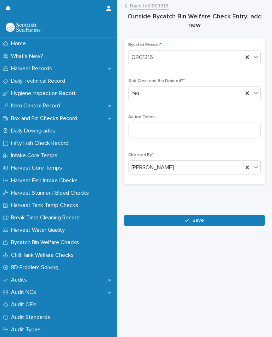
click at [208, 219] on button "Save" at bounding box center [194, 220] width 141 height 11
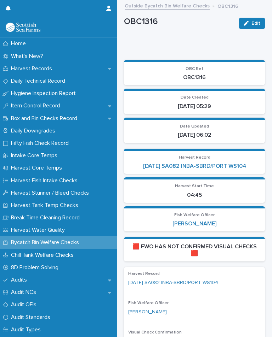
click at [220, 168] on link "[DATE] SA082 INBA-SBRD/PORT WS104" at bounding box center [194, 166] width 103 height 7
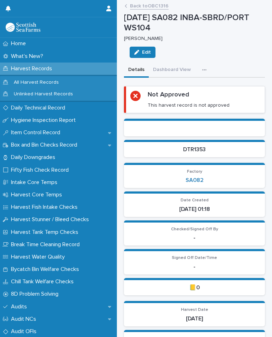
click at [204, 71] on button "button" at bounding box center [206, 70] width 16 height 14
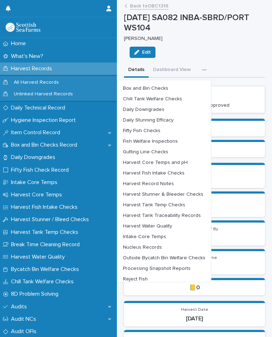
click at [175, 99] on span "Chill Tank Welfare Checks" at bounding box center [152, 99] width 59 height 5
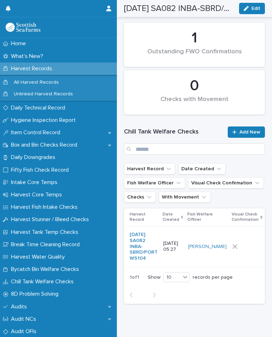
scroll to position [76, 0]
click at [232, 252] on div at bounding box center [246, 247] width 29 height 11
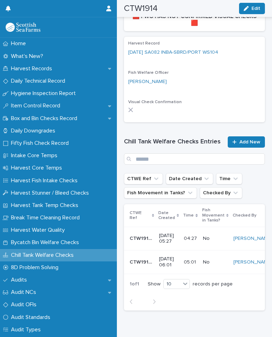
scroll to position [213, 0]
click at [251, 140] on span "Add New" at bounding box center [249, 142] width 21 height 5
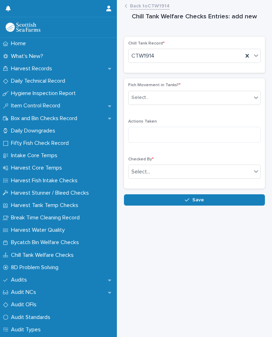
click at [191, 92] on div "Select..." at bounding box center [189, 98] width 123 height 12
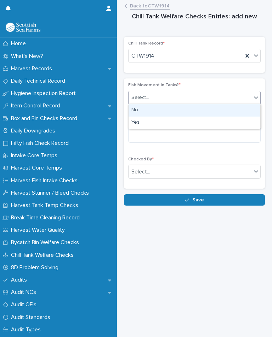
click at [144, 107] on div "No" at bounding box center [194, 110] width 132 height 12
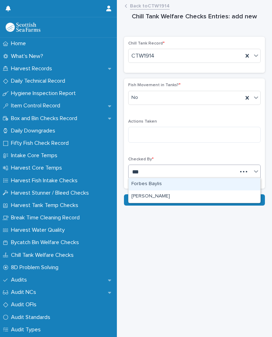
type input "***"
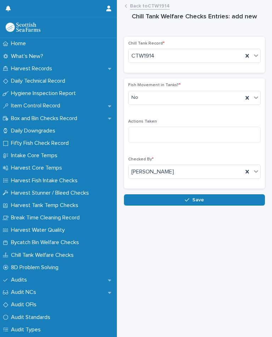
click at [211, 199] on button "Save" at bounding box center [194, 199] width 141 height 11
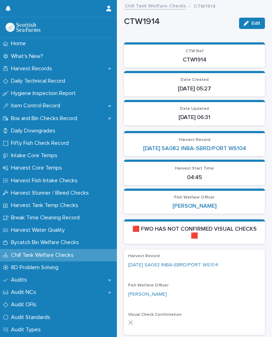
click at [231, 149] on link "[DATE] SA082 INBA-SBRD/PORT WS104" at bounding box center [194, 148] width 103 height 7
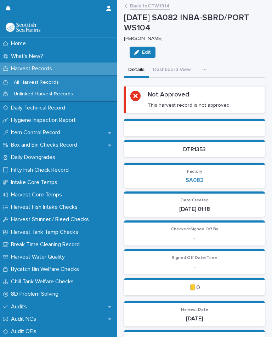
click at [224, 86] on section "Not Approved This harvest record is not approved" at bounding box center [194, 99] width 141 height 27
click at [204, 64] on button "button" at bounding box center [206, 70] width 16 height 14
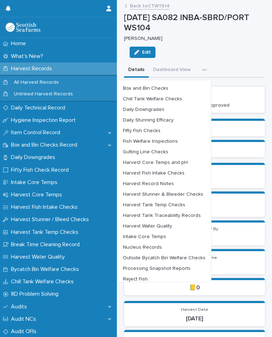
click at [193, 257] on span "Outside Bycatch Bin Welfare Checks" at bounding box center [164, 258] width 82 height 5
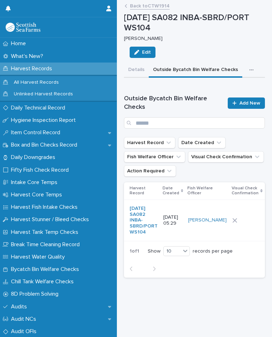
click at [232, 223] on div at bounding box center [246, 220] width 29 height 5
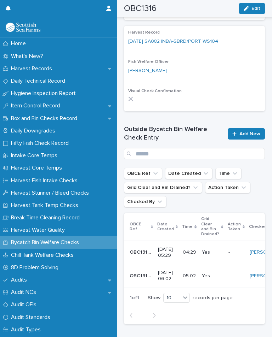
scroll to position [242, 0]
click at [246, 136] on link "Add New" at bounding box center [245, 133] width 37 height 11
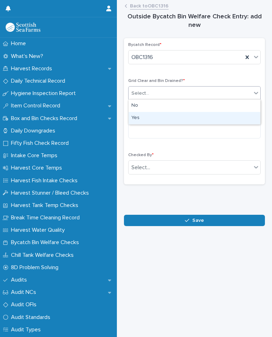
click at [143, 121] on div "Yes" at bounding box center [194, 118] width 132 height 12
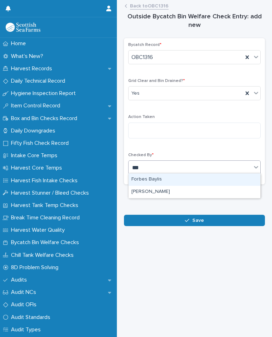
type input "***"
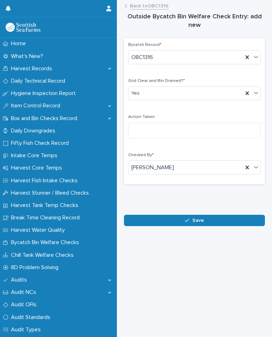
click at [203, 220] on button "Save" at bounding box center [194, 220] width 141 height 11
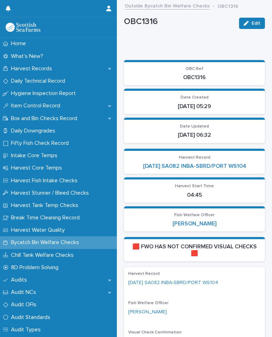
click at [234, 166] on link "[DATE] SA082 INBA-SBRD/PORT WS104" at bounding box center [194, 166] width 103 height 7
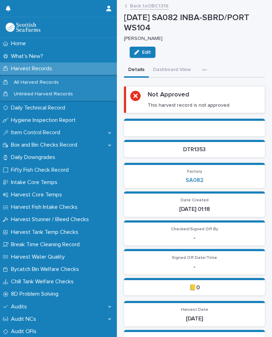
click at [204, 68] on icon "button" at bounding box center [204, 70] width 4 height 5
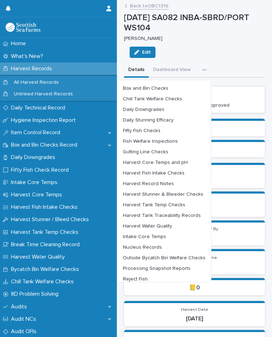
click at [169, 200] on button "Harvest Tank Temp Checks" at bounding box center [164, 205] width 88 height 11
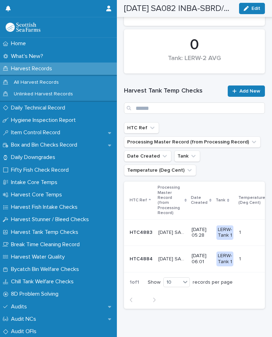
scroll to position [117, 0]
click at [247, 91] on span "Add New" at bounding box center [249, 91] width 21 height 5
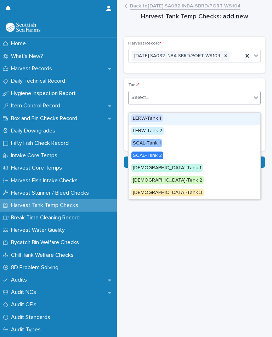
click at [155, 118] on span "LERW-Tank 1" at bounding box center [146, 119] width 31 height 8
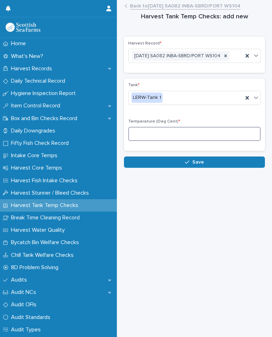
click at [170, 141] on input at bounding box center [194, 134] width 132 height 14
type input "*"
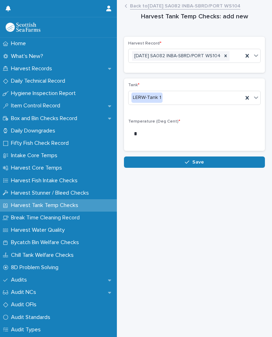
click at [204, 168] on button "Save" at bounding box center [194, 162] width 141 height 11
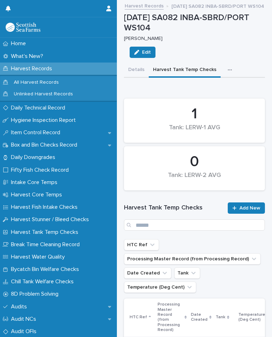
click at [254, 207] on span "Add New" at bounding box center [249, 208] width 21 height 5
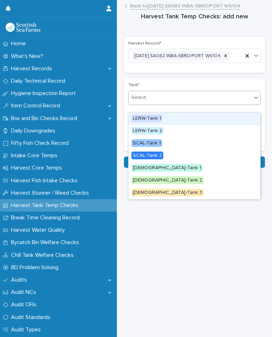
click at [148, 117] on span "LERW-Tank 1" at bounding box center [146, 119] width 31 height 8
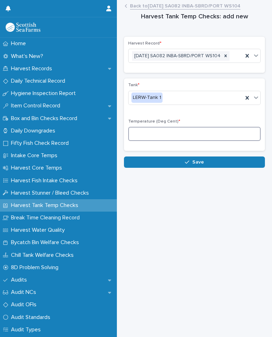
click at [176, 138] on input at bounding box center [194, 134] width 132 height 14
type input "*"
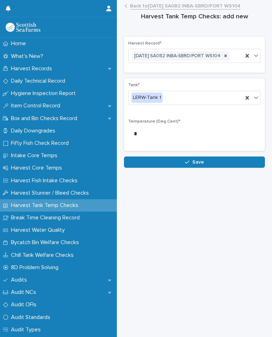
click at [201, 168] on button "Save" at bounding box center [194, 162] width 141 height 11
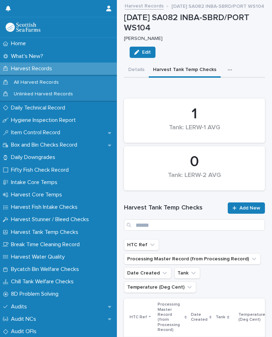
click at [229, 5] on p "[DATE] SA082 INBA-SBRD/PORT WS104" at bounding box center [217, 6] width 93 height 8
click at [227, 69] on icon "button" at bounding box center [229, 70] width 4 height 5
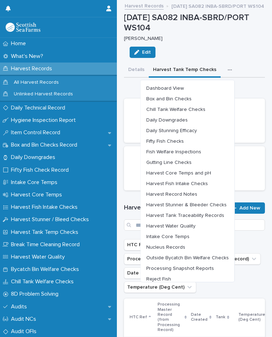
click at [194, 110] on span "Chill Tank Welfare Checks" at bounding box center [175, 109] width 59 height 5
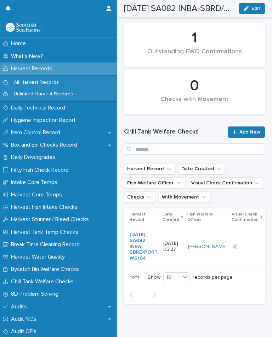
scroll to position [76, 0]
click at [232, 250] on div at bounding box center [246, 247] width 29 height 5
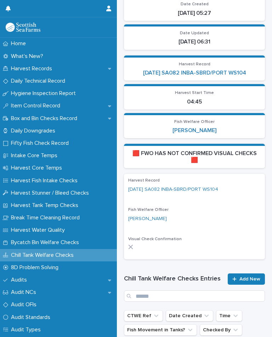
scroll to position [64, 0]
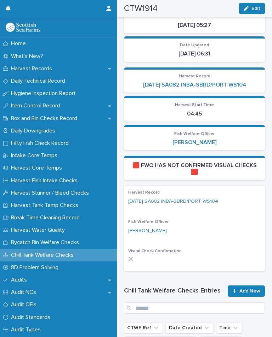
click at [242, 290] on span "Add New" at bounding box center [249, 291] width 21 height 5
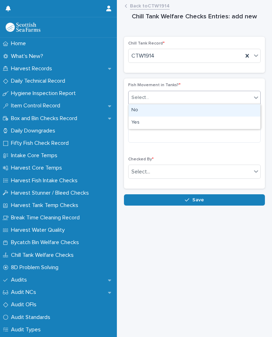
click at [141, 109] on div "No" at bounding box center [194, 110] width 132 height 12
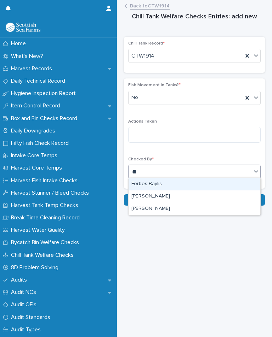
click at [164, 211] on div "[PERSON_NAME]" at bounding box center [194, 209] width 132 height 12
type input "**"
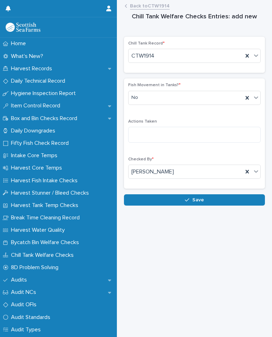
click at [204, 196] on button "Save" at bounding box center [194, 199] width 141 height 11
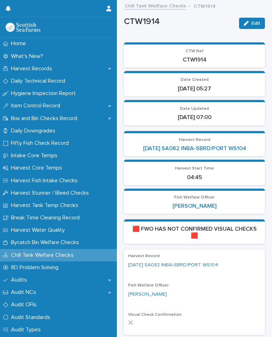
click at [205, 262] on link "[DATE] SA082 INBA-SBRD/PORT WS104" at bounding box center [173, 265] width 90 height 7
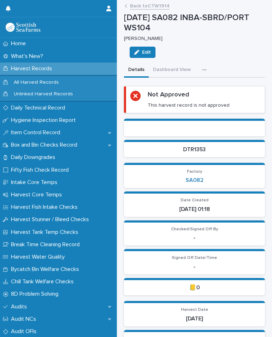
click at [207, 69] on button "button" at bounding box center [206, 70] width 16 height 14
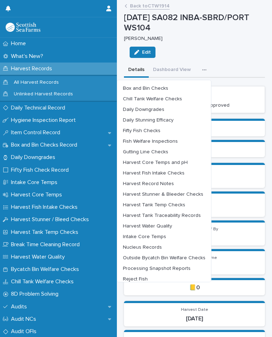
click at [188, 258] on span "Outside Bycatch Bin Welfare Checks" at bounding box center [164, 258] width 82 height 5
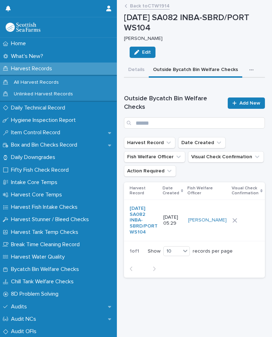
click at [234, 223] on div at bounding box center [246, 220] width 29 height 5
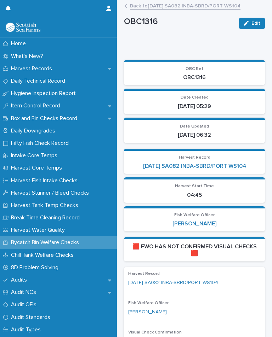
scroll to position [278, 0]
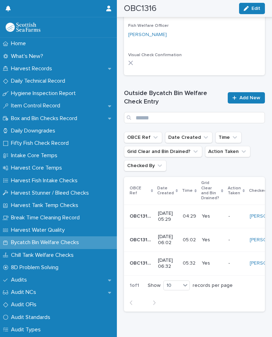
click at [249, 95] on span "Add New" at bounding box center [249, 97] width 21 height 5
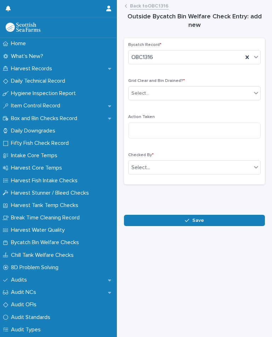
click at [167, 86] on div "Select..." at bounding box center [194, 93] width 132 height 14
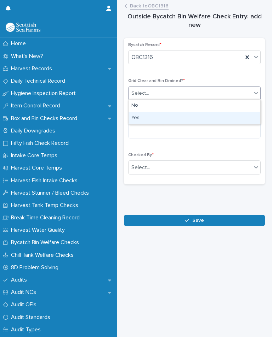
click at [150, 115] on div "Yes" at bounding box center [194, 118] width 132 height 12
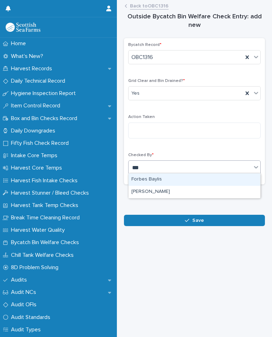
click at [163, 193] on div "[PERSON_NAME]" at bounding box center [194, 192] width 132 height 12
type input "***"
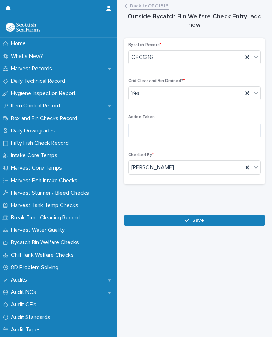
click at [206, 221] on button "Save" at bounding box center [194, 220] width 141 height 11
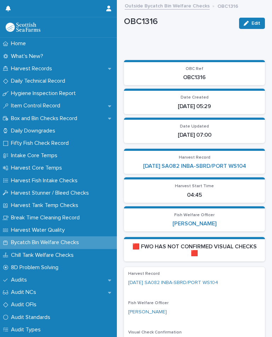
click at [225, 167] on link "[DATE] SA082 INBA-SBRD/PORT WS104" at bounding box center [194, 166] width 103 height 7
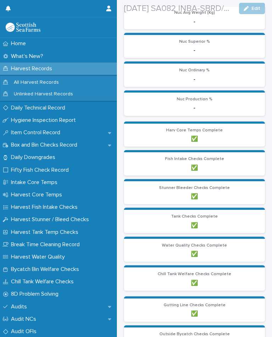
scroll to position [661, 0]
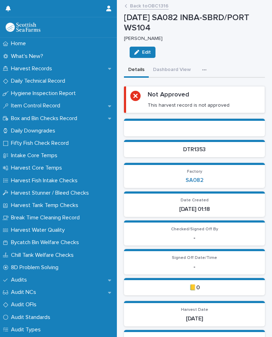
click at [206, 66] on button "button" at bounding box center [206, 70] width 16 height 14
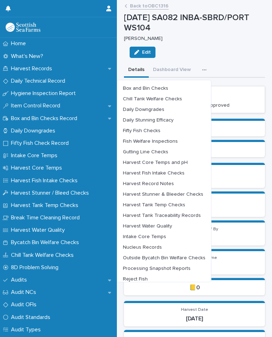
click at [172, 227] on span "Harvest Water Quality" at bounding box center [147, 226] width 49 height 5
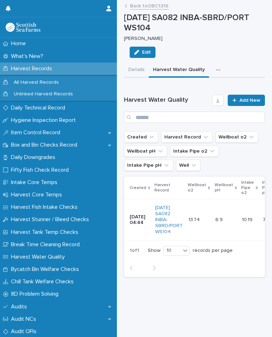
click at [253, 98] on span "Add New" at bounding box center [249, 100] width 21 height 5
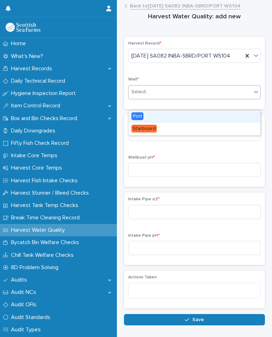
click at [144, 115] on div "Port" at bounding box center [194, 117] width 132 height 12
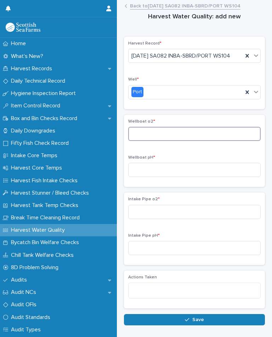
click at [155, 141] on input at bounding box center [194, 134] width 132 height 14
type input "*"
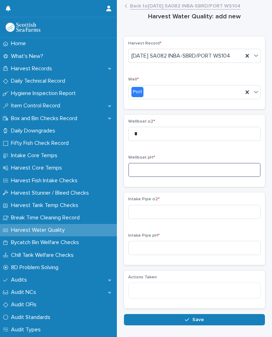
click at [158, 177] on input at bounding box center [194, 170] width 132 height 14
type input "*"
click at [171, 202] on p "Intake Pipe o2 *" at bounding box center [194, 199] width 132 height 5
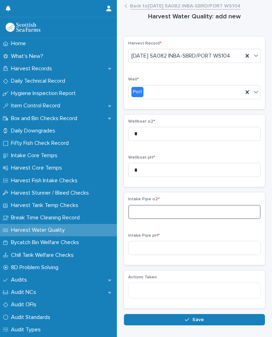
click at [170, 217] on input at bounding box center [194, 212] width 132 height 14
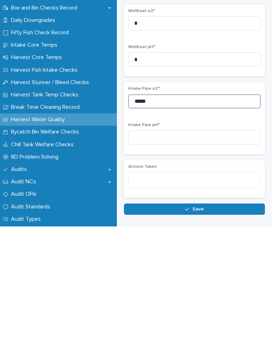
type input "*****"
click at [167, 241] on input at bounding box center [194, 248] width 132 height 14
type input "****"
click at [195, 314] on button "Save" at bounding box center [194, 319] width 141 height 11
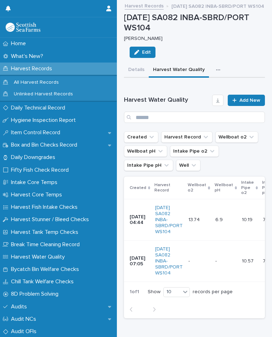
click at [216, 68] on div "button" at bounding box center [219, 70] width 7 height 5
click at [244, 41] on div "[DATE] SA082 INBA-SBRD/PORT WS104 [PERSON_NAME] Edit" at bounding box center [194, 38] width 141 height 50
click at [222, 258] on p at bounding box center [225, 261] width 21 height 6
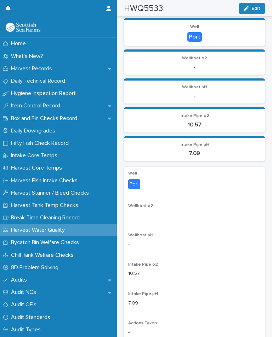
scroll to position [114, 0]
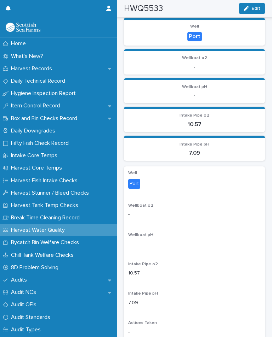
click at [161, 214] on p "-" at bounding box center [194, 214] width 132 height 7
click at [255, 8] on span "Edit" at bounding box center [255, 8] width 9 height 5
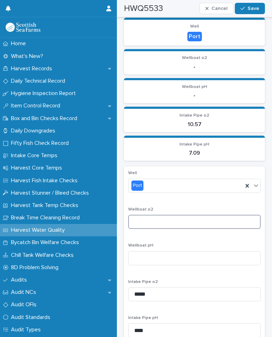
click at [161, 215] on input at bounding box center [194, 222] width 132 height 14
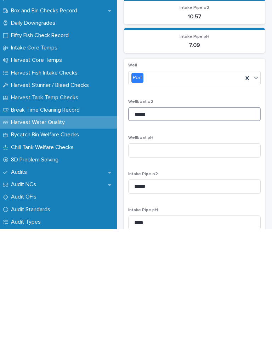
type input "*****"
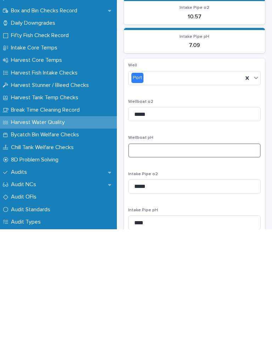
click at [164, 251] on input at bounding box center [194, 258] width 132 height 14
type input "***"
click at [233, 171] on div "Well Port Wellboat o2 ***** Wellboat pH *** Intake Pipe o2 ***** Intake Pipe pH…" at bounding box center [194, 276] width 132 height 210
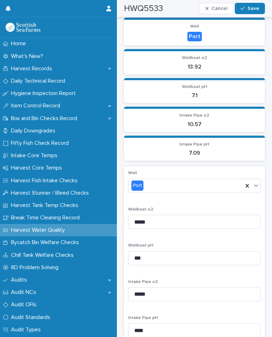
click at [257, 11] on button "Save" at bounding box center [249, 8] width 30 height 11
